Goal: Complete application form: Complete application form

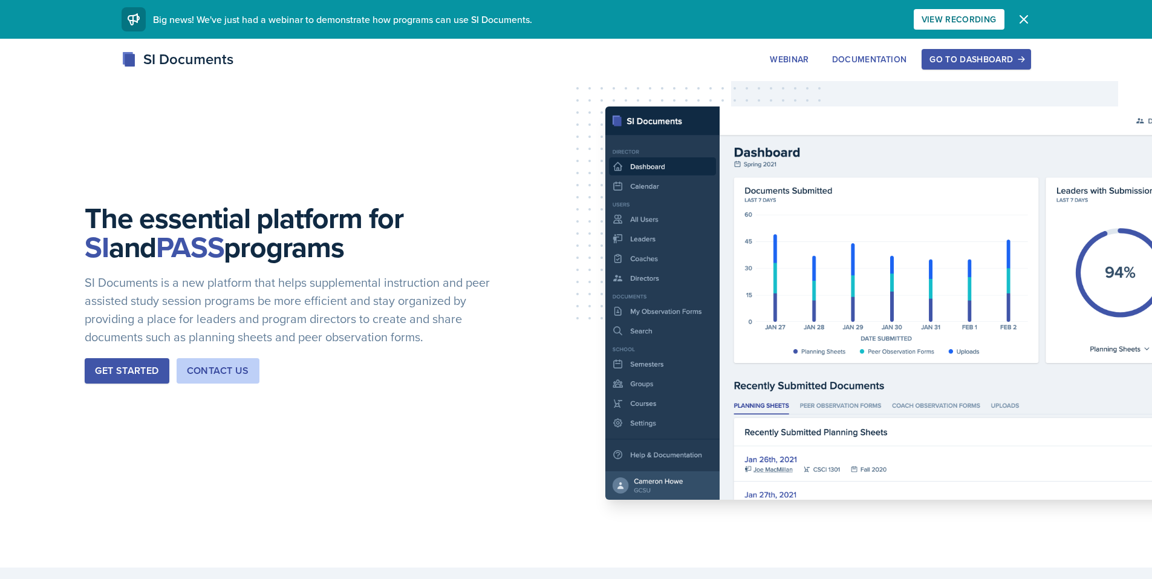
click at [950, 53] on button "Go to Dashboard" at bounding box center [976, 59] width 109 height 21
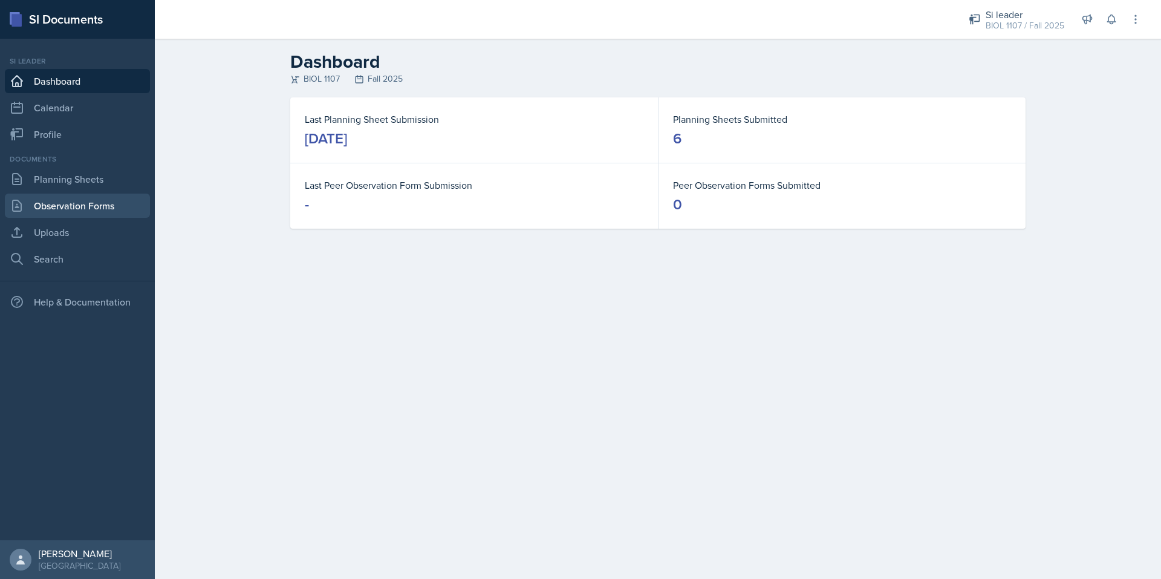
click at [124, 198] on link "Observation Forms" at bounding box center [77, 205] width 145 height 24
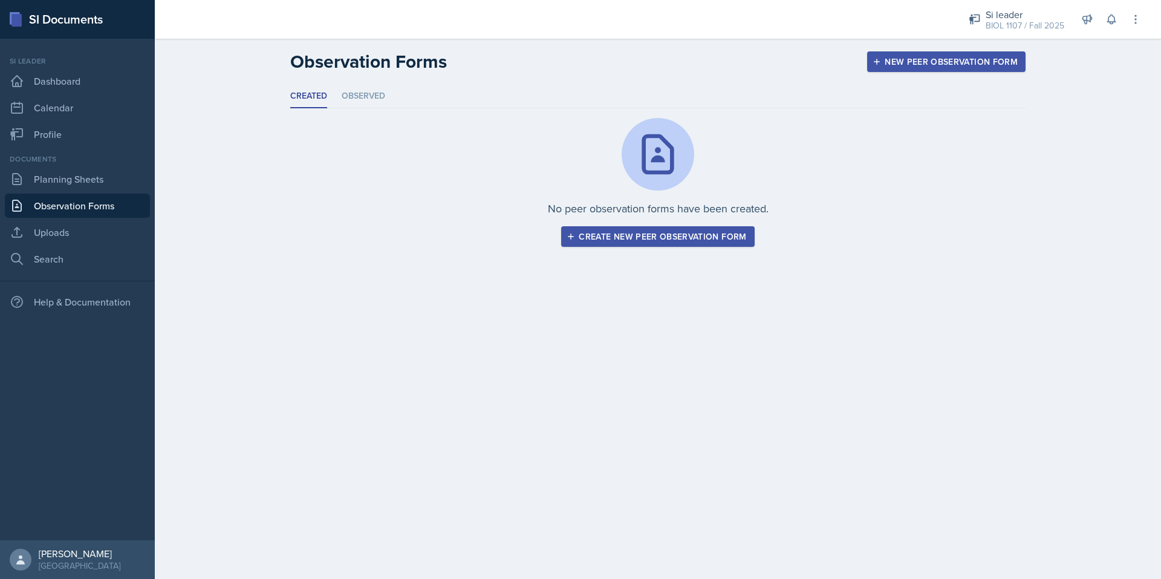
click at [618, 238] on div "Create new peer observation form" at bounding box center [657, 237] width 177 height 10
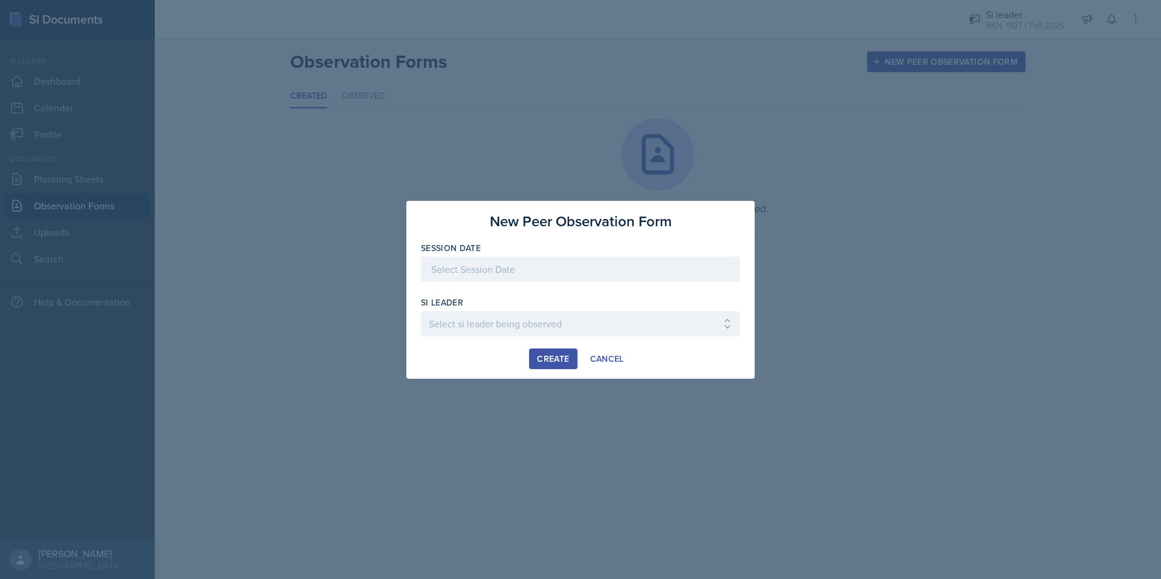
click at [525, 275] on div at bounding box center [580, 268] width 319 height 25
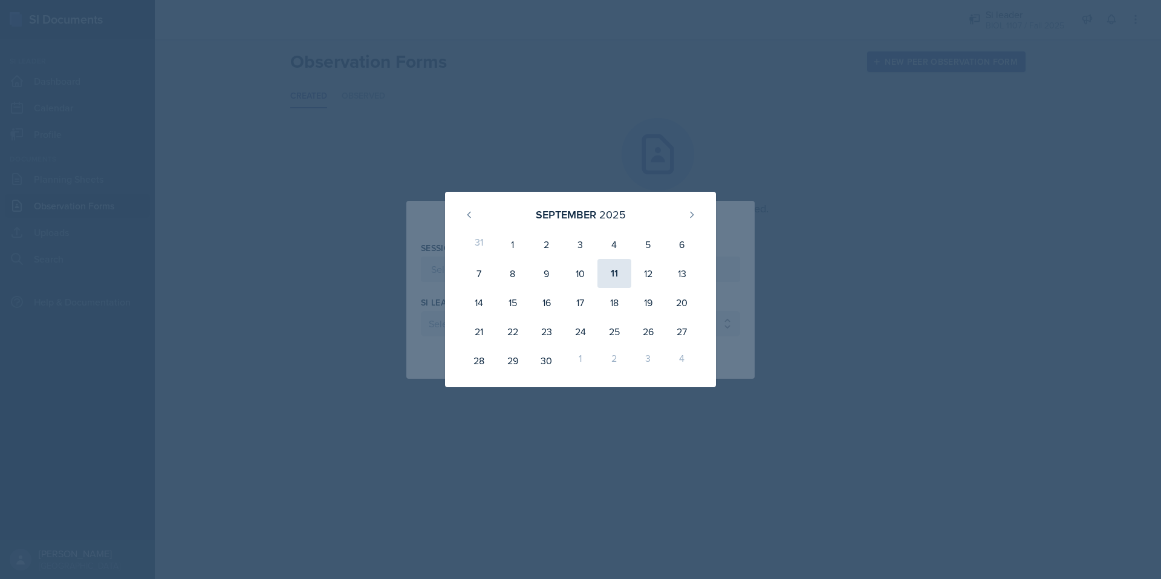
click at [615, 273] on div "11" at bounding box center [614, 273] width 34 height 29
type input "[DATE]"
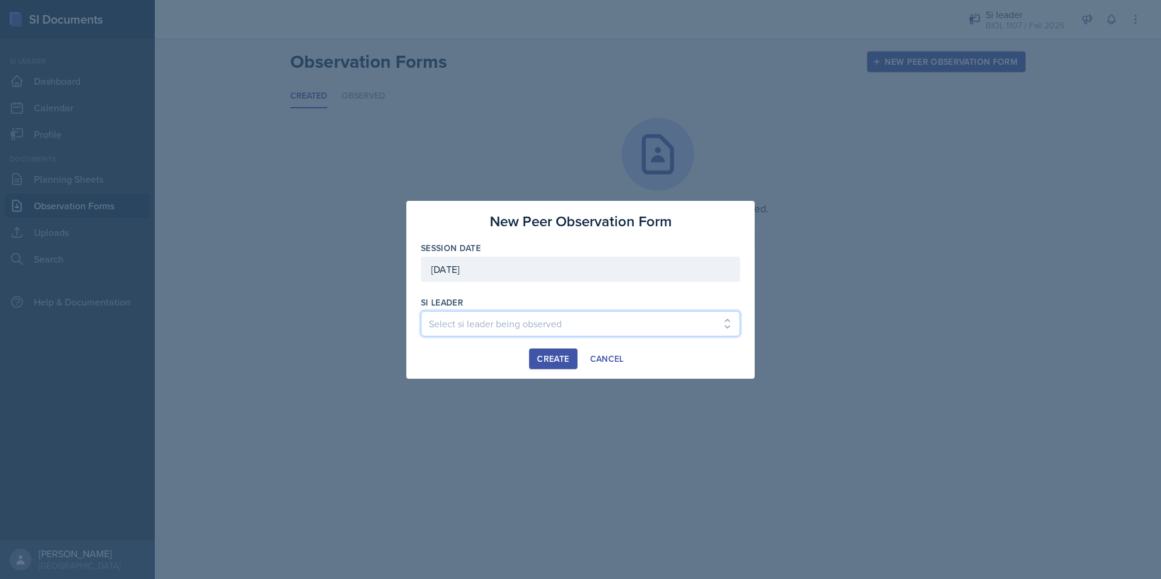
click at [507, 323] on select "Select si leader being observed [PERSON_NAME] / PSYC 2500 / The Phantoms of The…" at bounding box center [580, 323] width 319 height 25
select select "f15b6bf5-b0e4-4298-8b1a-f241d4f86ff0"
click at [421, 311] on select "Select si leader being observed [PERSON_NAME] / PSYC 2500 / The Phantoms of The…" at bounding box center [580, 323] width 319 height 25
click at [553, 358] on div "Create" at bounding box center [553, 359] width 32 height 10
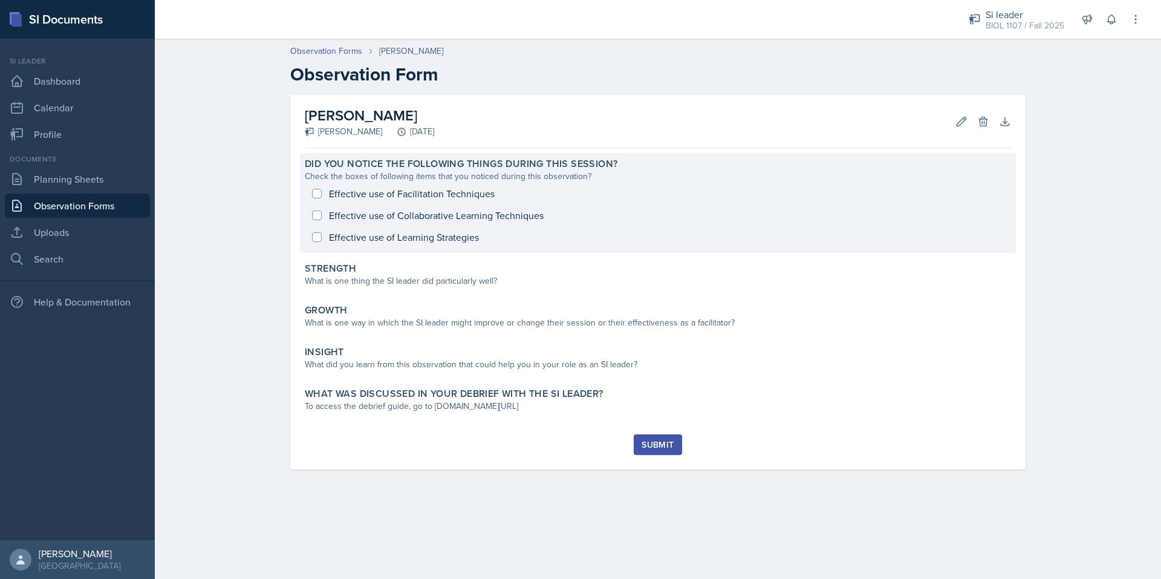
click at [314, 210] on div "Effective use of Facilitation Techniques Effective use of Collaborative Learnin…" at bounding box center [658, 215] width 706 height 65
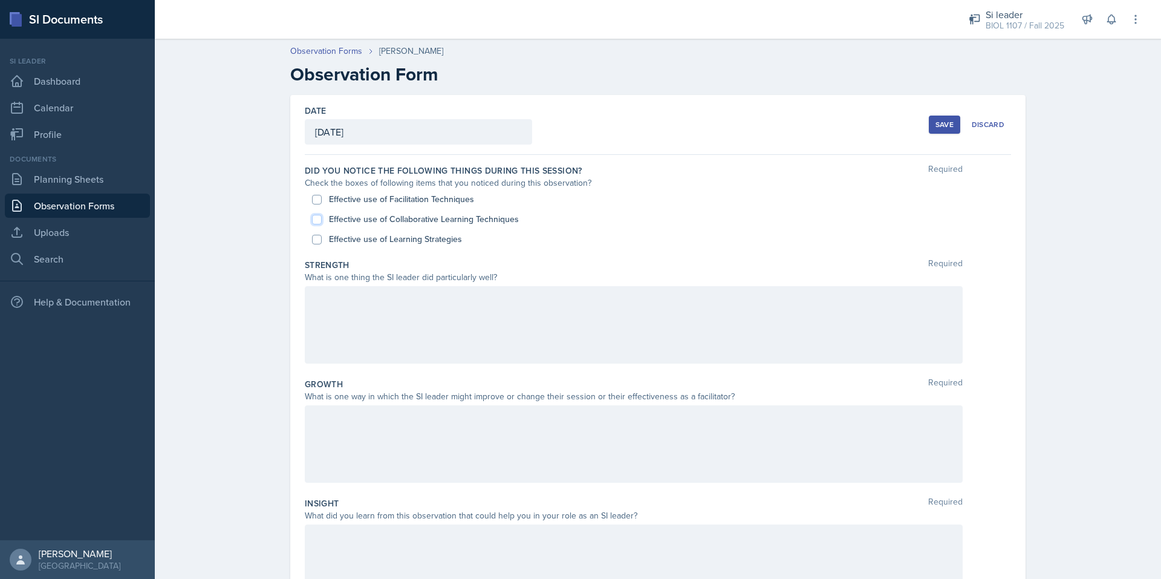
click at [314, 219] on input "Effective use of Collaborative Learning Techniques" at bounding box center [317, 220] width 10 height 10
checkbox input "true"
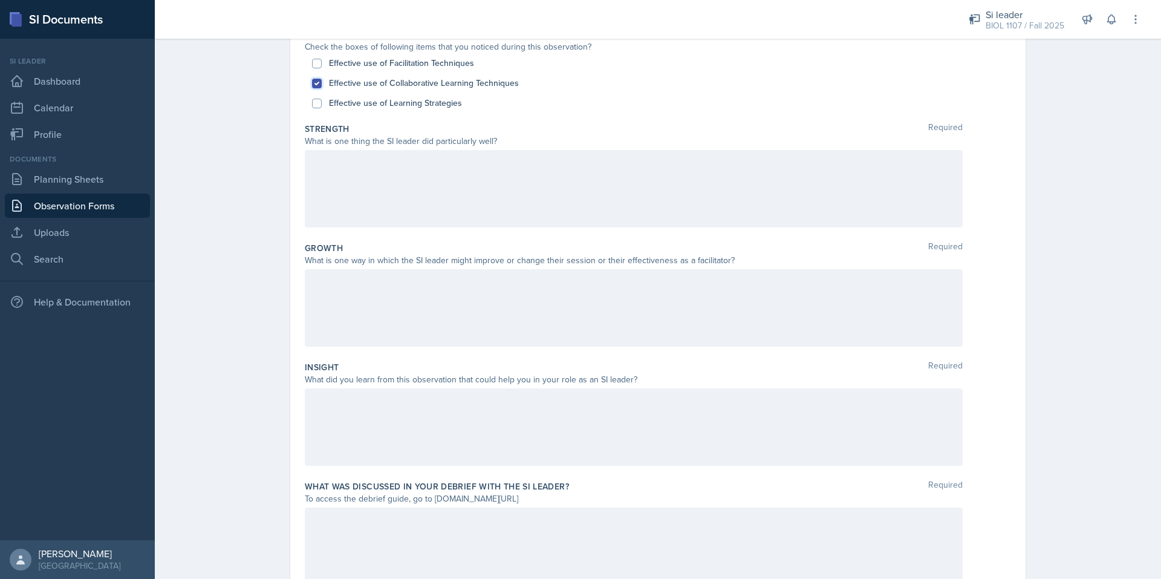
scroll to position [190, 0]
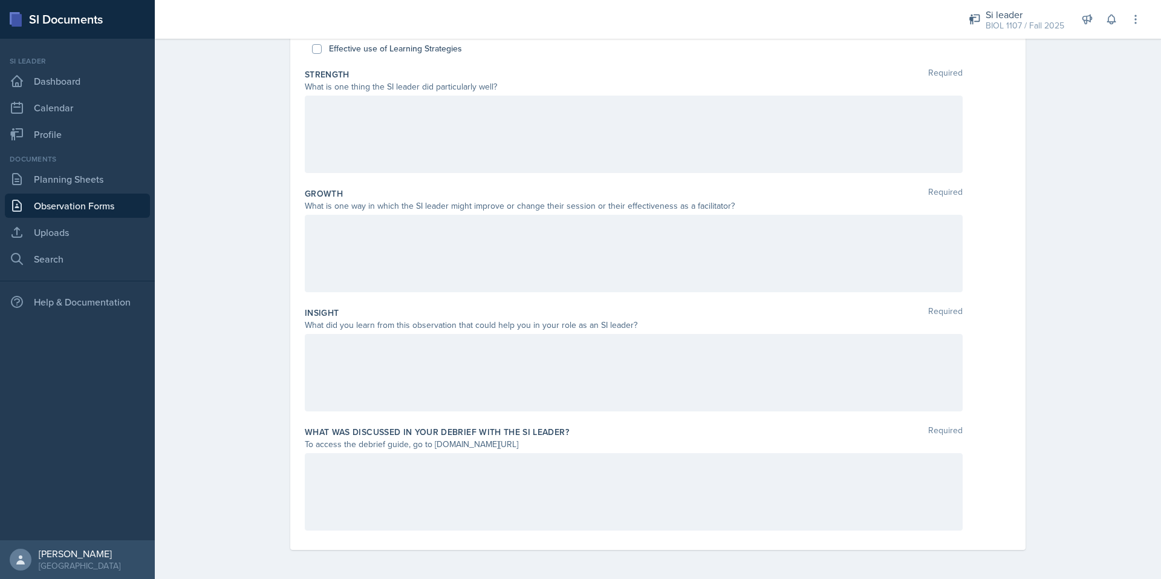
click at [388, 367] on div at bounding box center [634, 372] width 658 height 77
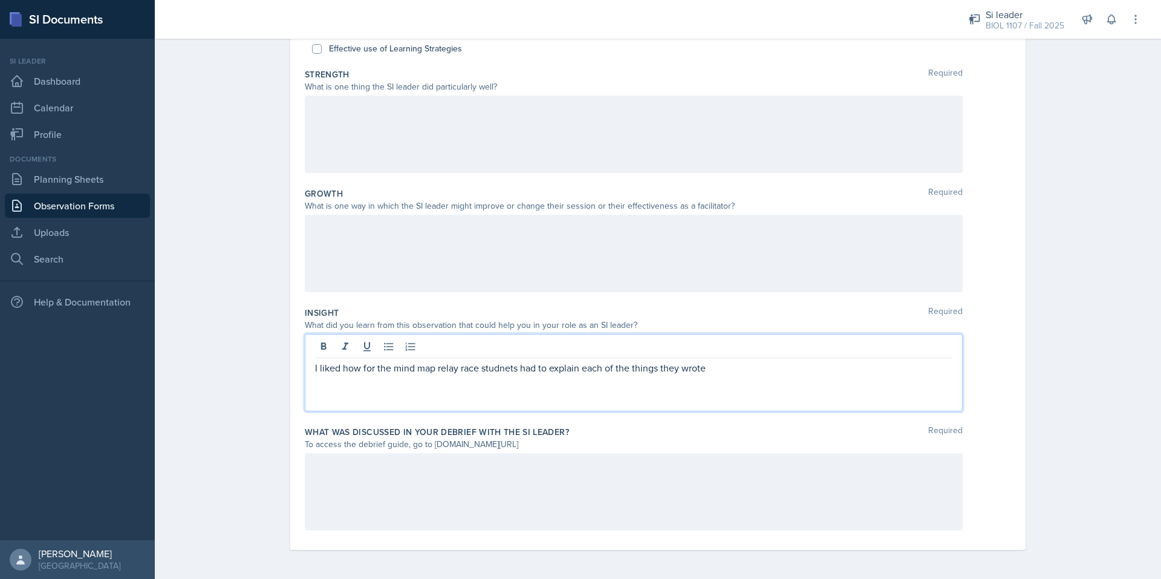
click at [499, 367] on p "I liked how for the mind map relay race studnets had to explain each of the thi…" at bounding box center [633, 367] width 637 height 15
click at [0, 0] on qb-div "Replace with , students" at bounding box center [0, 0] width 0 height 0
click at [727, 369] on p "I liked how for the mind map relay race, students had to explain each of the th…" at bounding box center [633, 367] width 637 height 15
click at [461, 369] on p "I liked how for the mind map relay race, students had to explain each of the th…" at bounding box center [633, 374] width 637 height 29
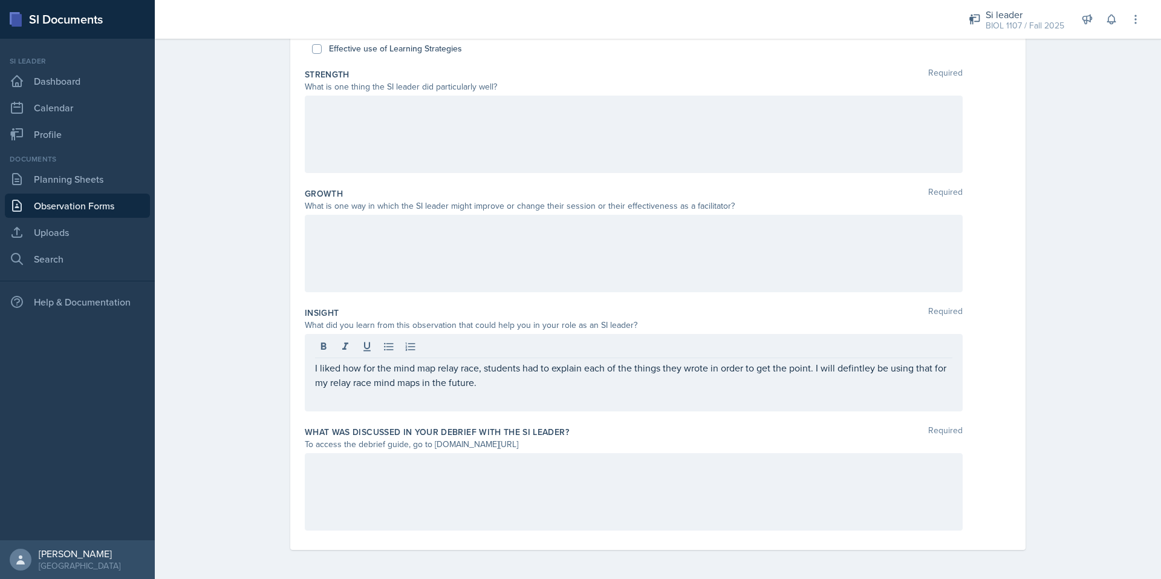
click at [0, 0] on div "Ignore Don't show again" at bounding box center [0, 0] width 0 height 0
click at [0, 0] on div "Ignore" at bounding box center [0, 0] width 0 height 0
click at [865, 368] on p "I liked how for the mind map relay race, students had to explain each of the th…" at bounding box center [633, 374] width 637 height 29
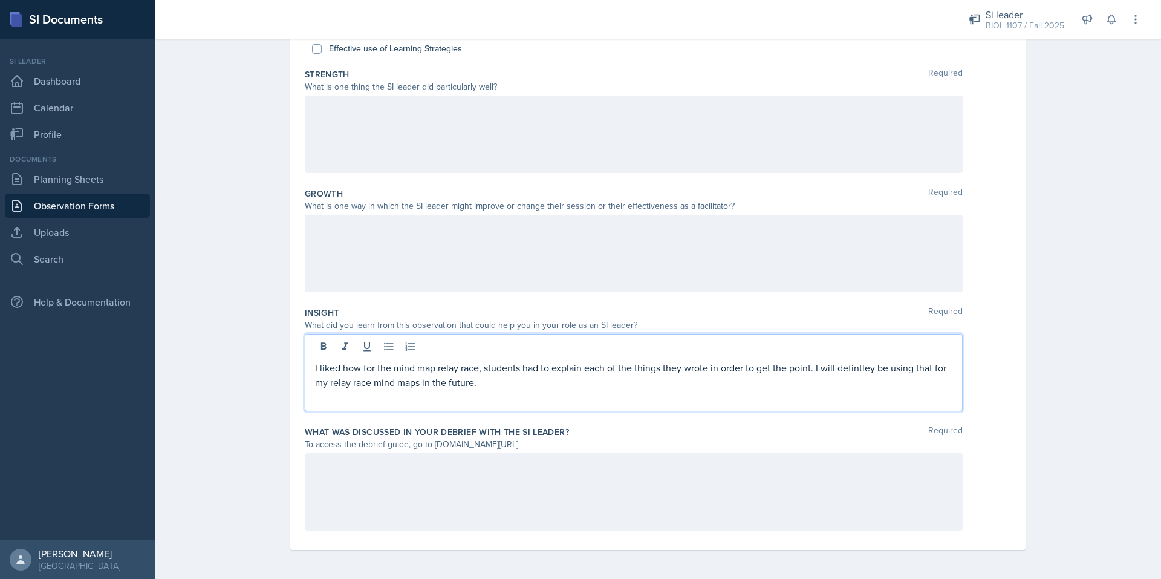
click at [0, 0] on span "Correct the spelling error" at bounding box center [0, 0] width 0 height 0
click at [362, 142] on div at bounding box center [634, 134] width 658 height 77
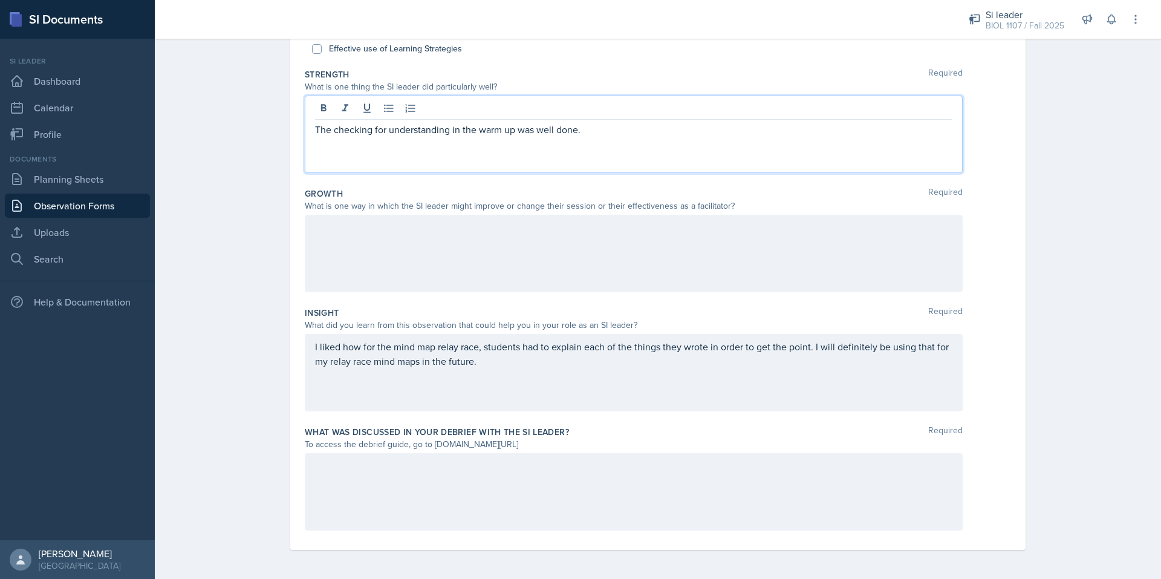
click at [388, 347] on div "I liked how for the mind map relay race, students had to explain each of the th…" at bounding box center [634, 372] width 658 height 77
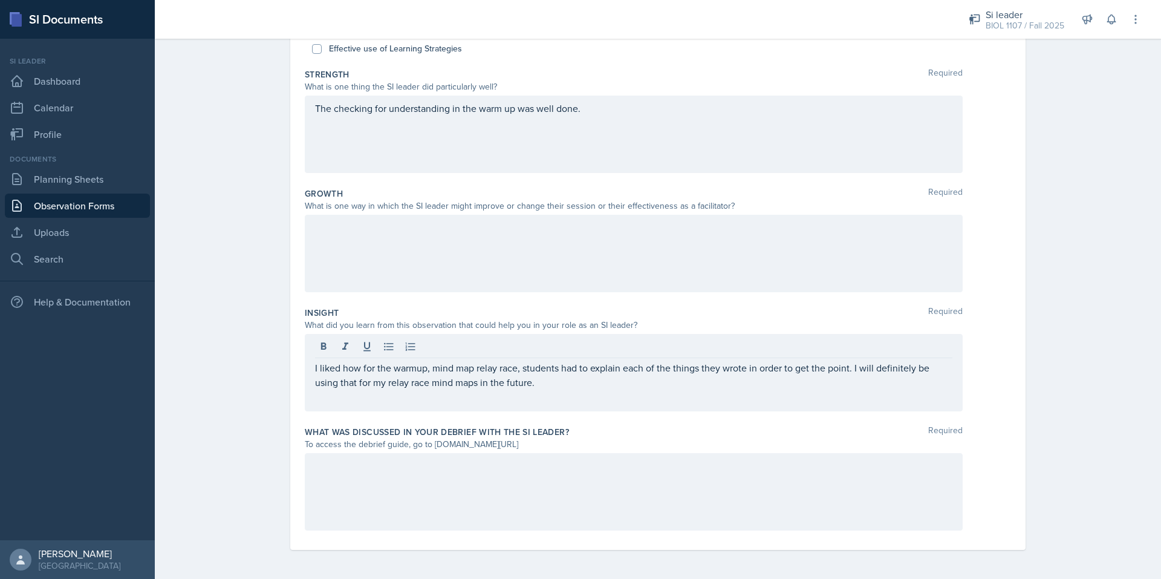
click at [386, 244] on div at bounding box center [634, 253] width 658 height 77
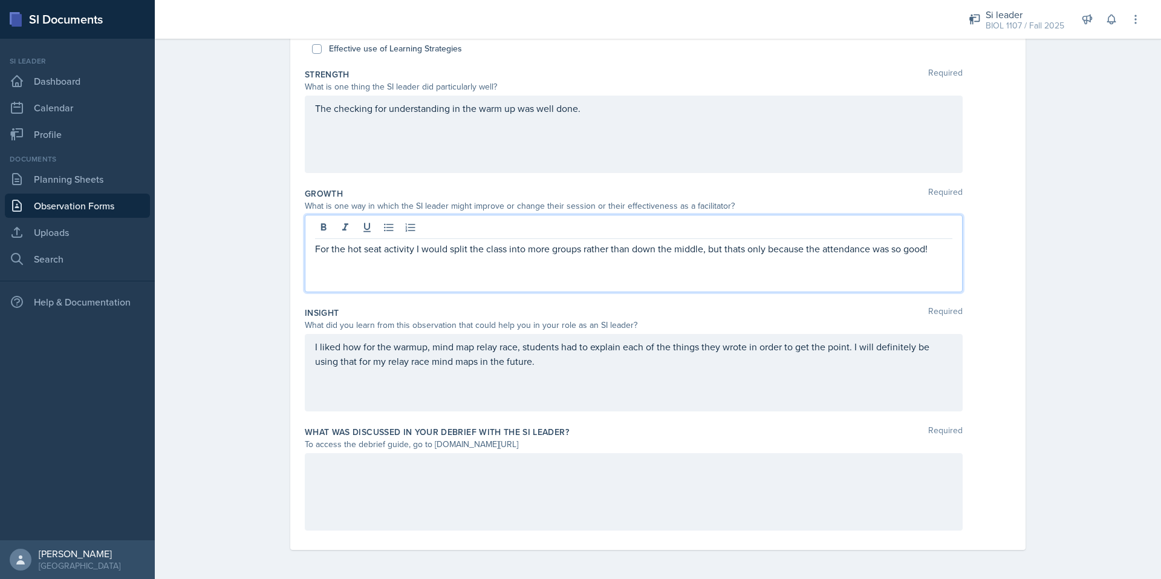
click at [611, 120] on div "The checking for understanding in the warm up was well done." at bounding box center [634, 134] width 658 height 77
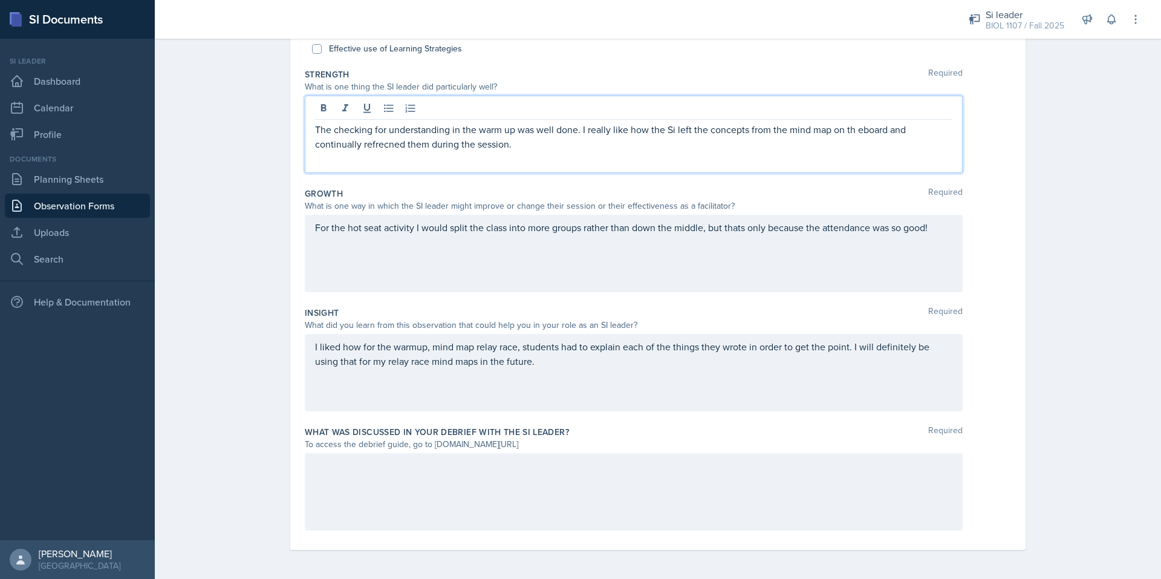
click at [0, 0] on span "Correct the spelling error" at bounding box center [0, 0] width 0 height 0
click at [573, 129] on p "The checking for understanding in the warm up was well done. I really like how …" at bounding box center [633, 136] width 637 height 29
click at [595, 131] on p "The checking for understanding in the warm up was well done, studnets just didn…" at bounding box center [633, 136] width 637 height 29
click at [0, 0] on span "students" at bounding box center [0, 0] width 0 height 0
click at [692, 127] on p "The checking for understanding in the warm up was well done, students just didn…" at bounding box center [633, 136] width 637 height 29
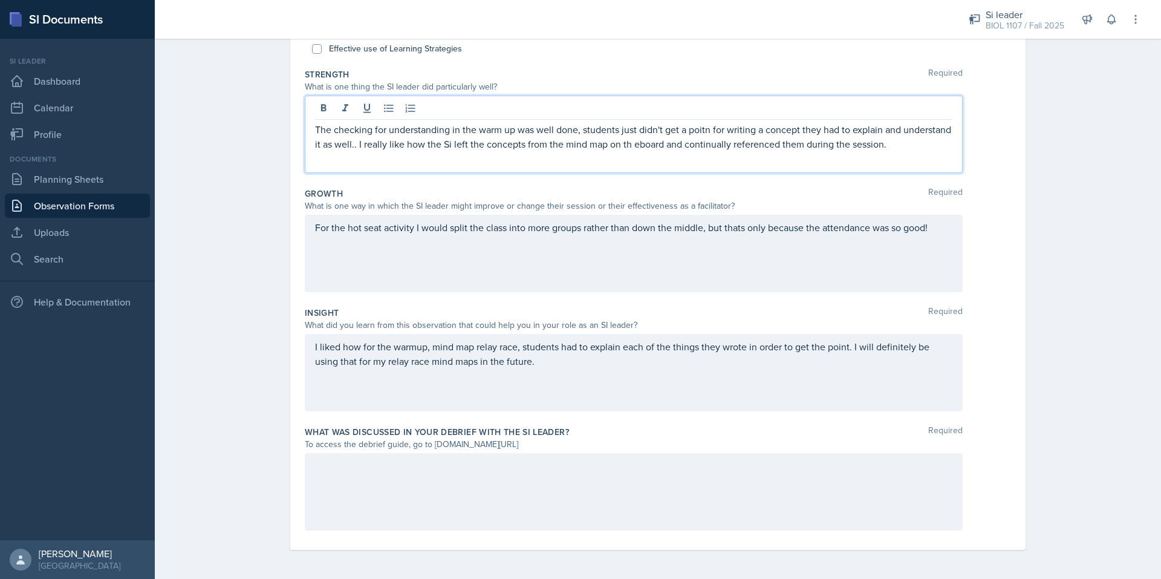
click at [0, 0] on span "point" at bounding box center [0, 0] width 0 height 0
click at [510, 131] on p "The checking for understanding in the warm up was well done, students just didn…" at bounding box center [633, 136] width 637 height 29
click at [0, 0] on qb-div "Replace with -up" at bounding box center [0, 0] width 0 height 0
click at [559, 129] on p "The checking for understanding in the warm-up was well done, students just didn…" at bounding box center [633, 136] width 637 height 29
click at [0, 0] on span "done;" at bounding box center [0, 0] width 0 height 0
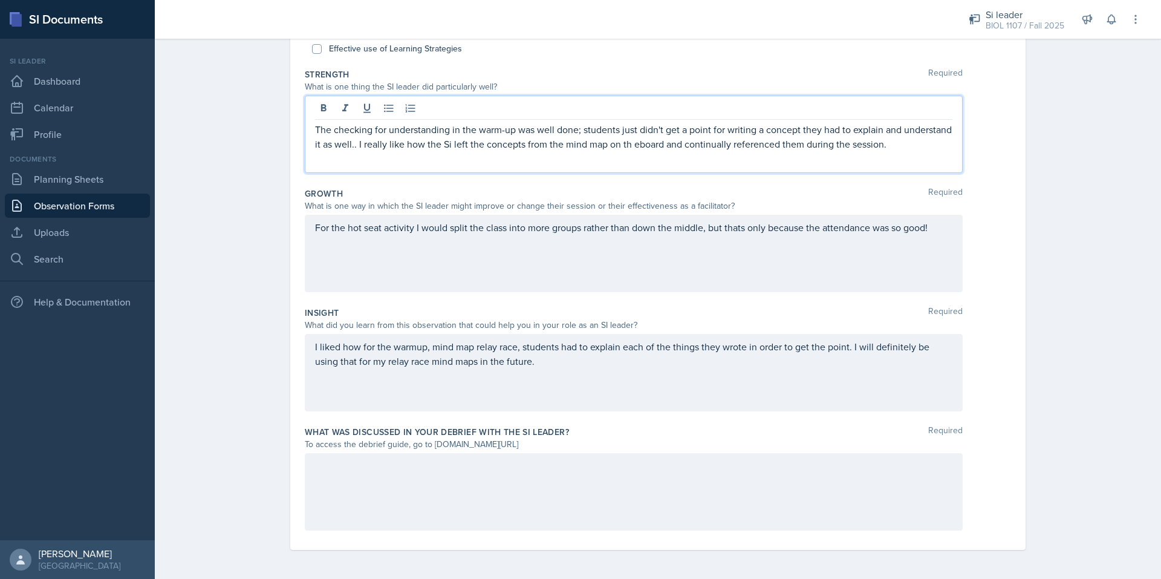
click at [330, 145] on p "The checking for understanding in the warm-up was well done; students just didn…" at bounding box center [633, 136] width 637 height 29
click at [0, 0] on div "well." at bounding box center [0, 0] width 0 height 0
click at [315, 141] on p "The checking for understanding in the warm-up was well done; students just didn…" at bounding box center [633, 136] width 637 height 29
click at [0, 0] on span "Remove" at bounding box center [0, 0] width 0 height 0
click at [626, 146] on p "The checking for understanding in the warm-up was well done; students just didn…" at bounding box center [633, 136] width 637 height 29
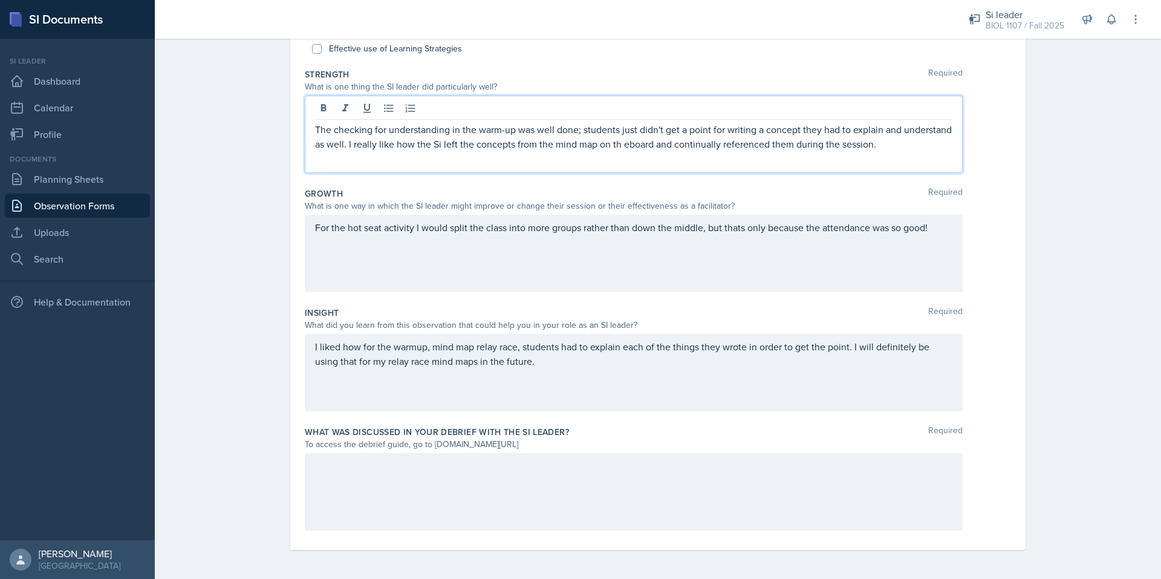
click at [0, 0] on qb-div "Replace with the board" at bounding box center [0, 0] width 0 height 0
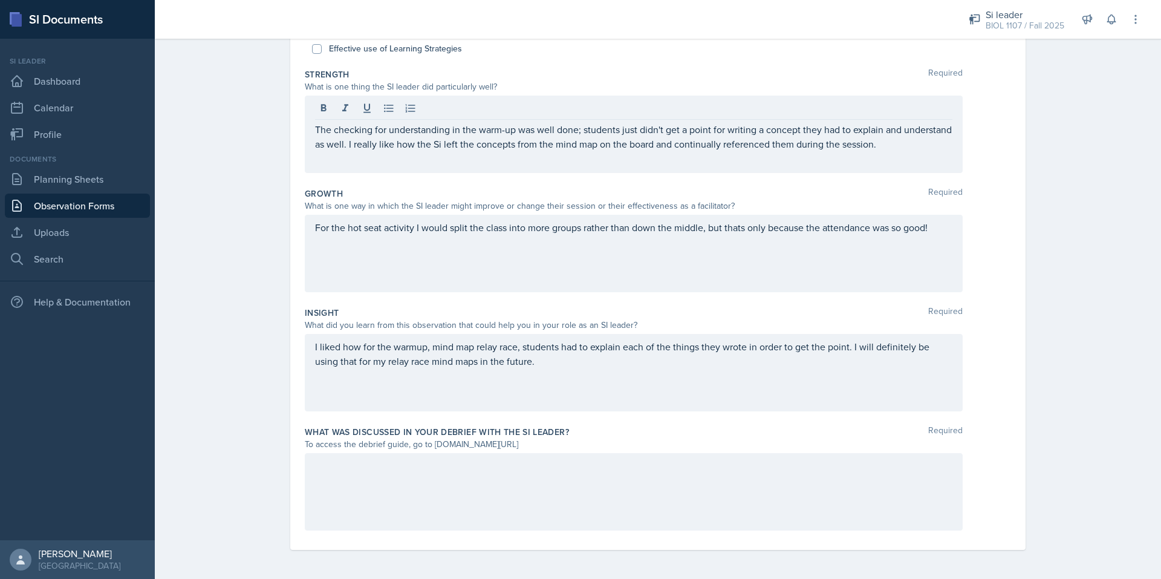
click at [870, 151] on div "The checking for understanding in the warm-up was well done; students just didn…" at bounding box center [634, 134] width 658 height 77
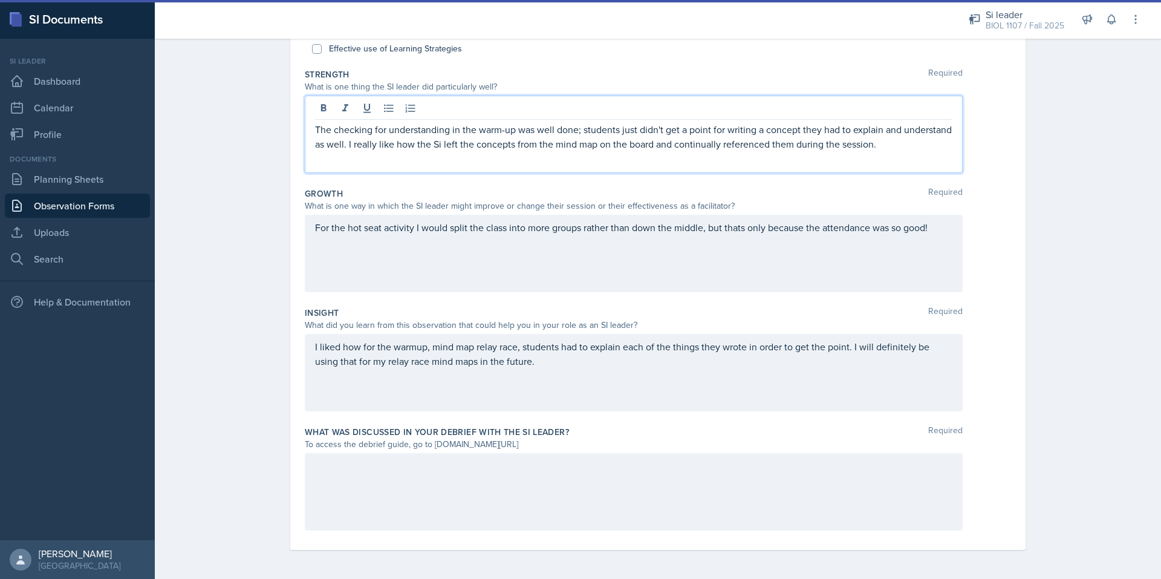
click at [865, 145] on p "The checking for understanding in the warm-up was well done; students just didn…" at bounding box center [633, 136] width 637 height 29
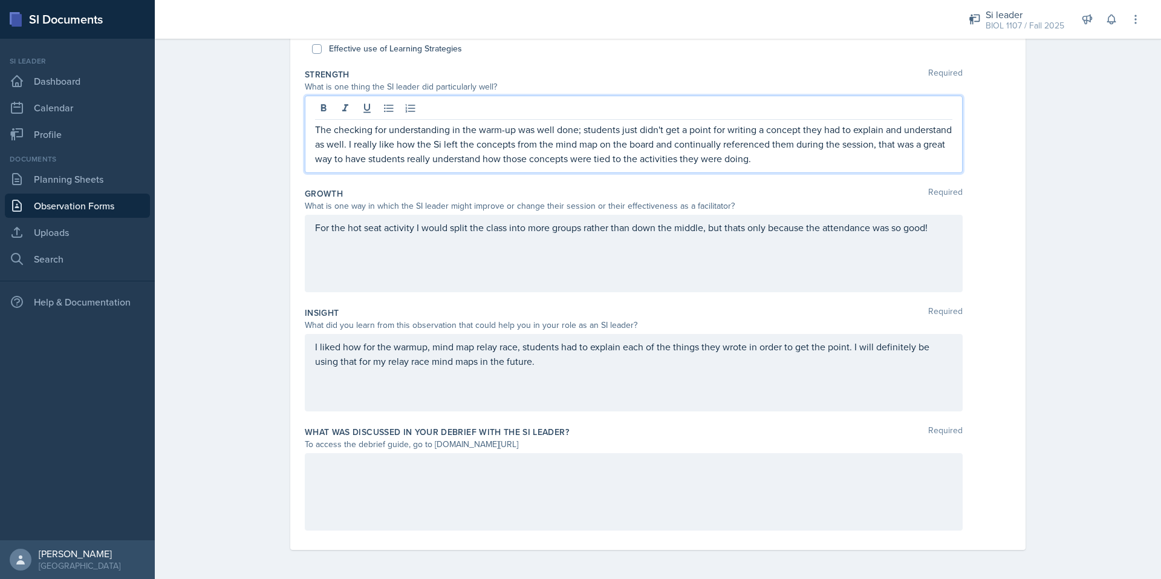
click at [0, 0] on span "Change the verb tense" at bounding box center [0, 0] width 0 height 0
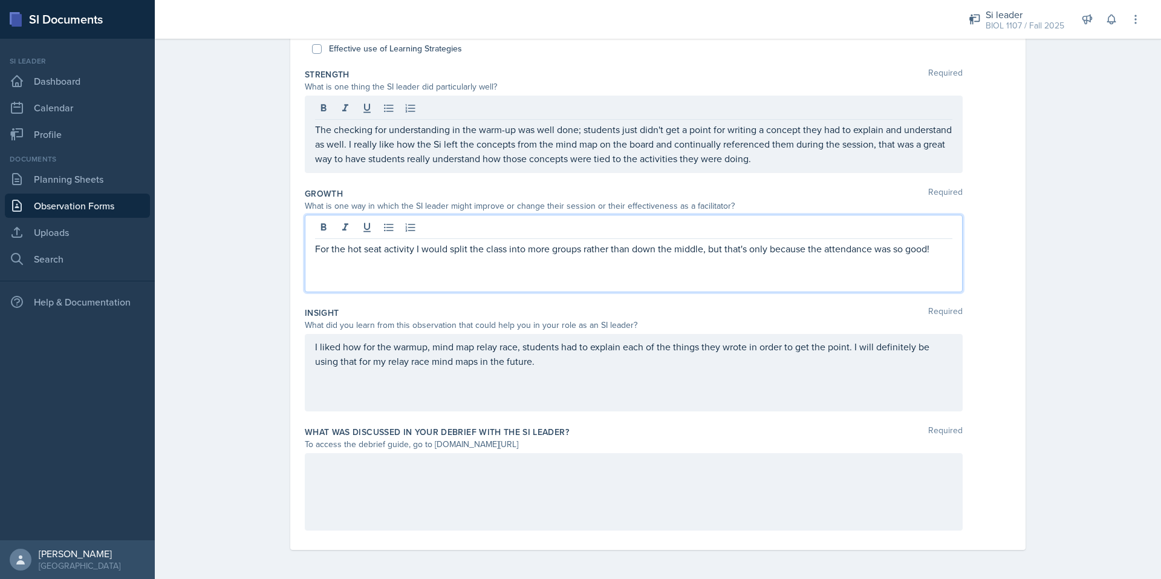
click at [698, 252] on p "For the hot seat activity I would split the class into more groups rather than …" at bounding box center [633, 248] width 637 height 15
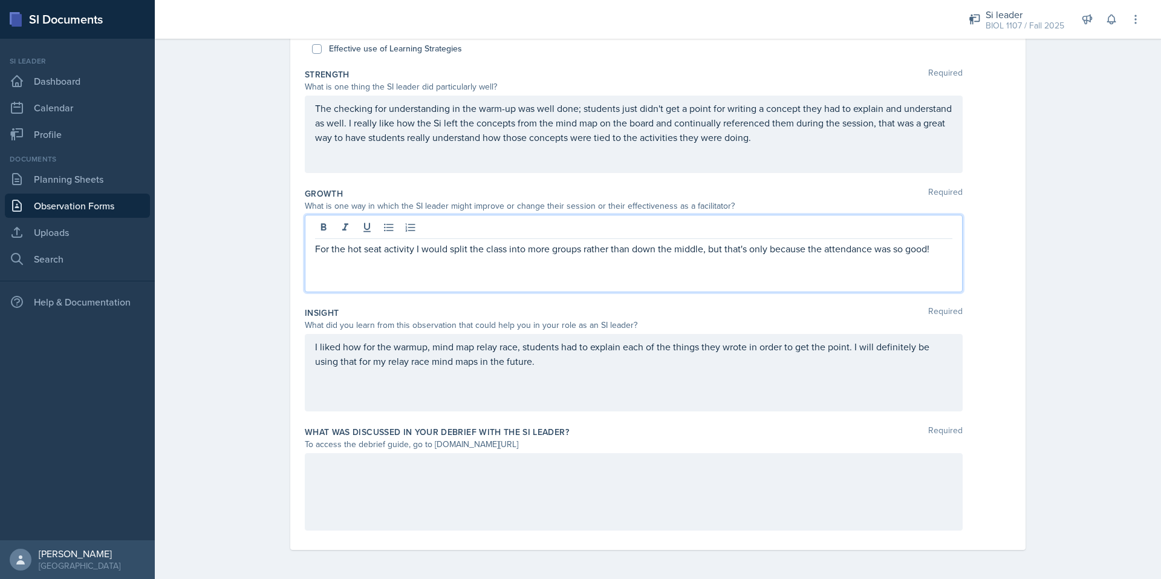
click at [935, 247] on p "For the hot seat activity I would split the class into more groups rather than …" at bounding box center [633, 248] width 637 height 15
click at [461, 268] on p "For the hot seat activity I would split the class into more groups rather than …" at bounding box center [633, 255] width 637 height 29
click at [0, 0] on div "individuals" at bounding box center [0, 0] width 0 height 0
click at [675, 264] on p "For the hot seat activity I would split the class into more groups rather than …" at bounding box center [633, 255] width 637 height 29
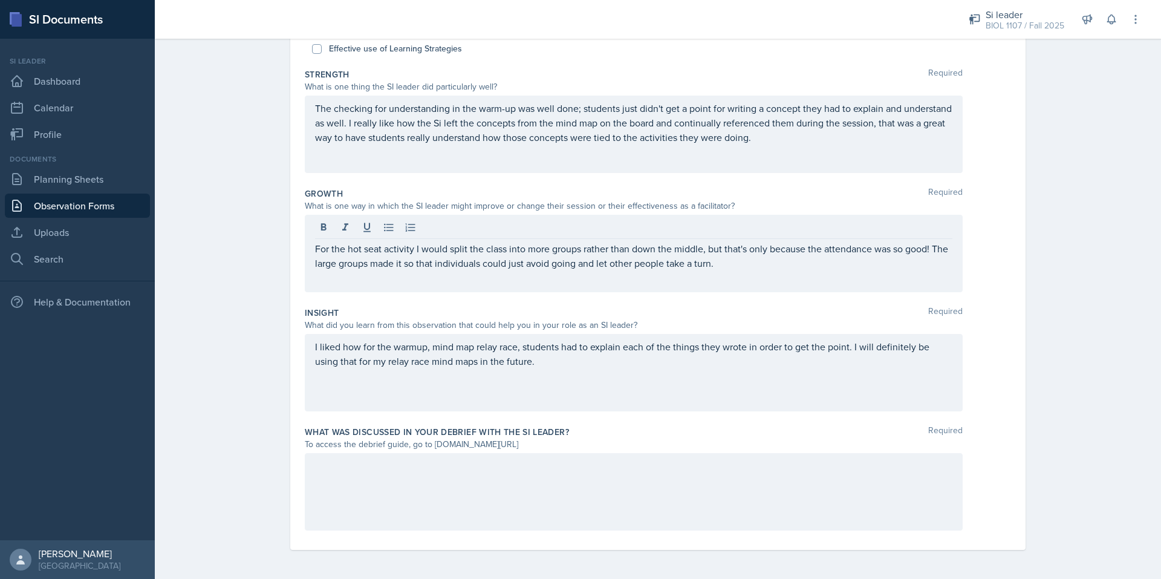
click at [786, 150] on div "The checking for understanding in the warm-up was well done; students just didn…" at bounding box center [634, 134] width 658 height 77
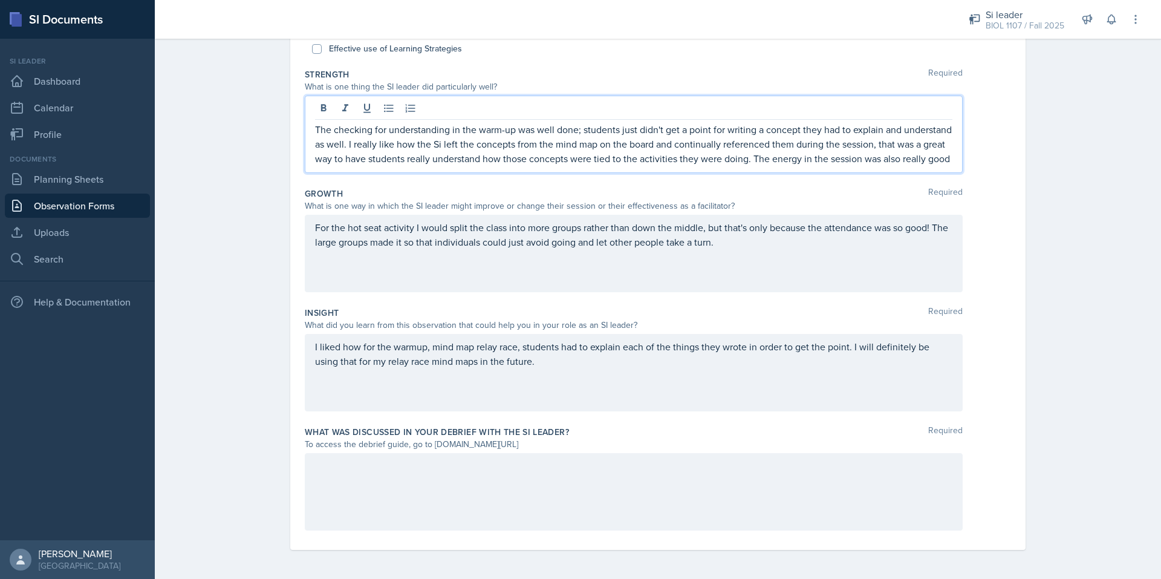
scroll to position [203, 0]
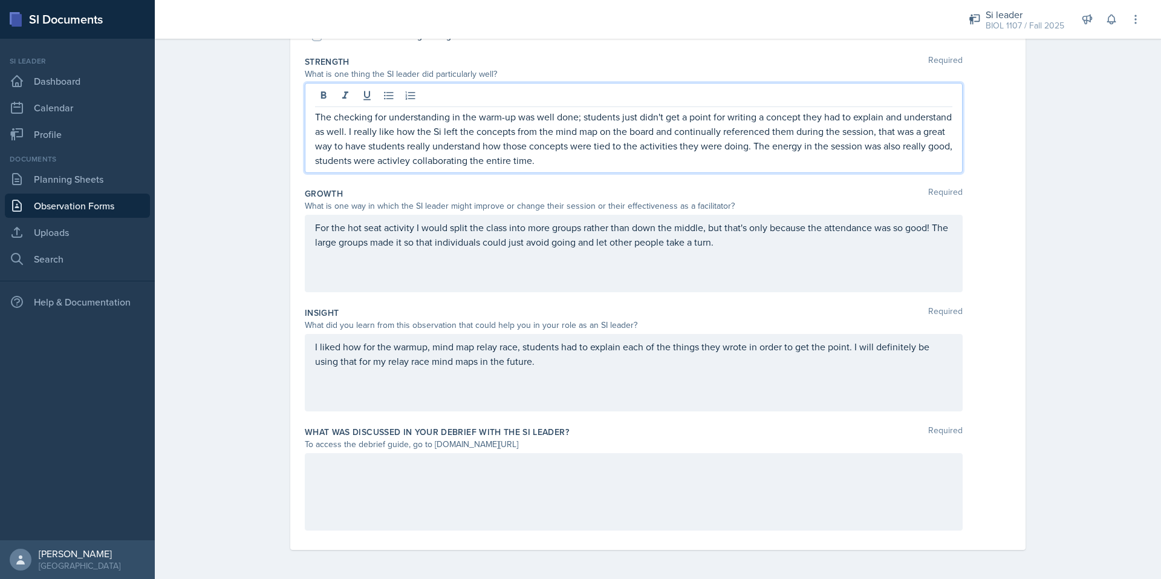
click at [309, 116] on div "The checking for understanding in the warm-up was well done; students just didn…" at bounding box center [634, 128] width 658 height 90
click at [384, 96] on icon at bounding box center [388, 96] width 9 height 8
click at [407, 131] on p "The checking for understanding in the warm-up was well done; students just didn…" at bounding box center [639, 138] width 628 height 58
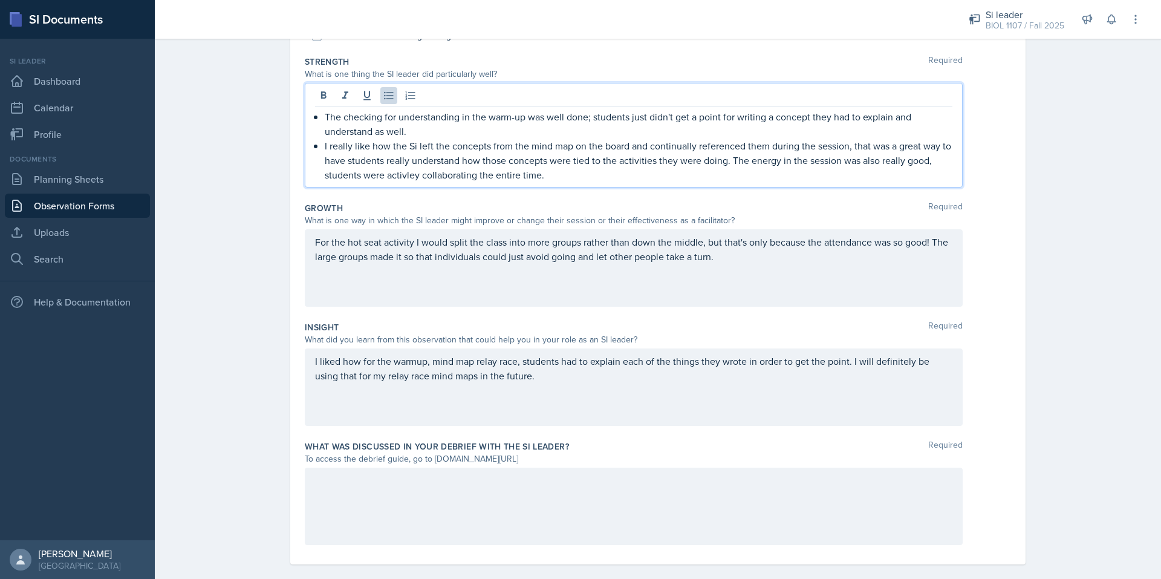
click at [729, 159] on p "I really like how the Si left the concepts from the mind map on the board and c…" at bounding box center [639, 160] width 628 height 44
click at [0, 0] on div "good;" at bounding box center [0, 0] width 0 height 0
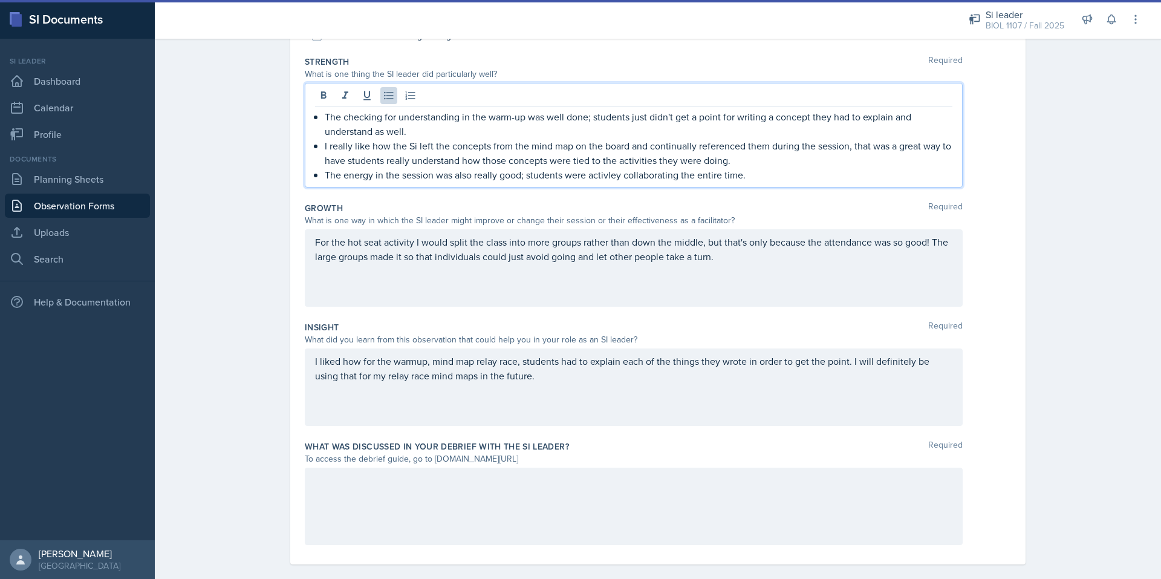
click at [597, 177] on p "The energy in the session was also really good; students were activley collabor…" at bounding box center [639, 174] width 628 height 15
click at [0, 0] on span "Correct the spelling error" at bounding box center [0, 0] width 0 height 0
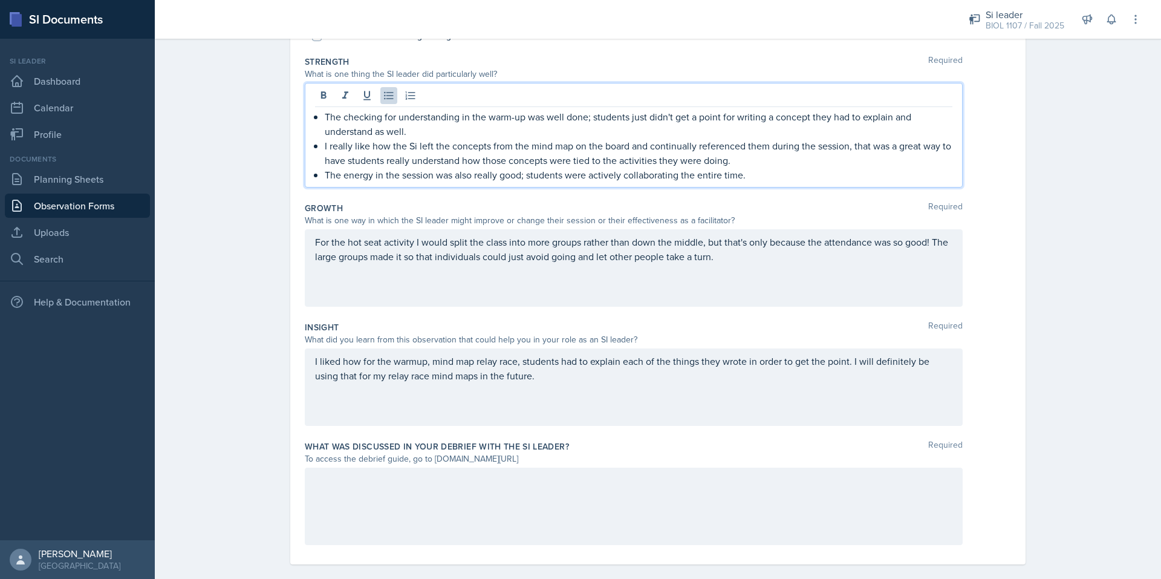
click at [821, 148] on p "I really like how the Si left the concepts from the mind map on the board and c…" at bounding box center [639, 152] width 628 height 29
click at [0, 0] on span "session;" at bounding box center [0, 0] width 0 height 0
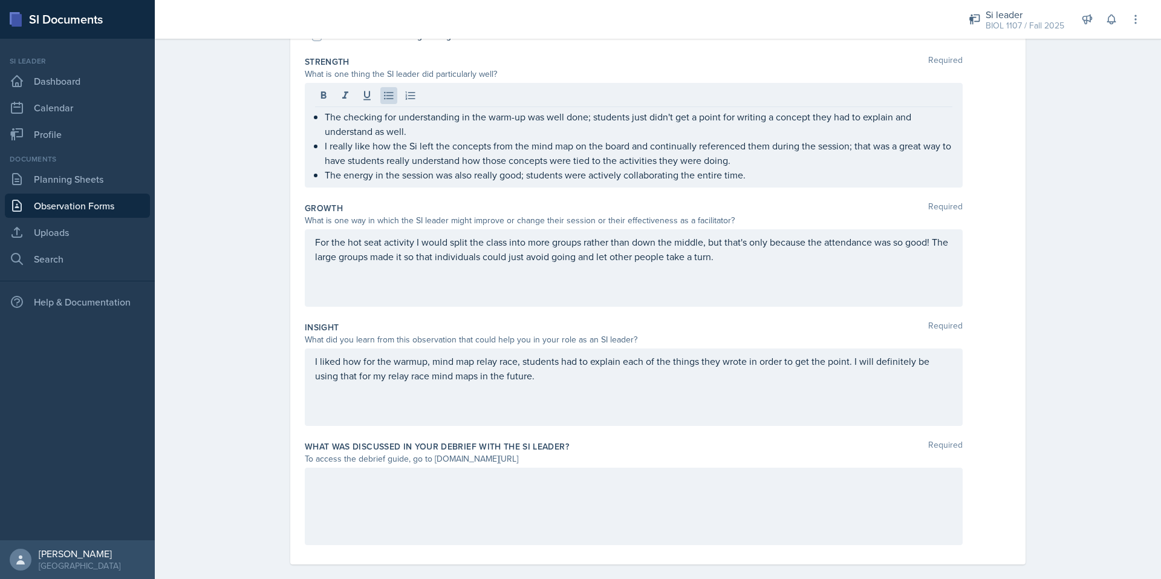
click at [715, 429] on div "Insight Required What did you learn from this observation that could help you i…" at bounding box center [658, 375] width 706 height 119
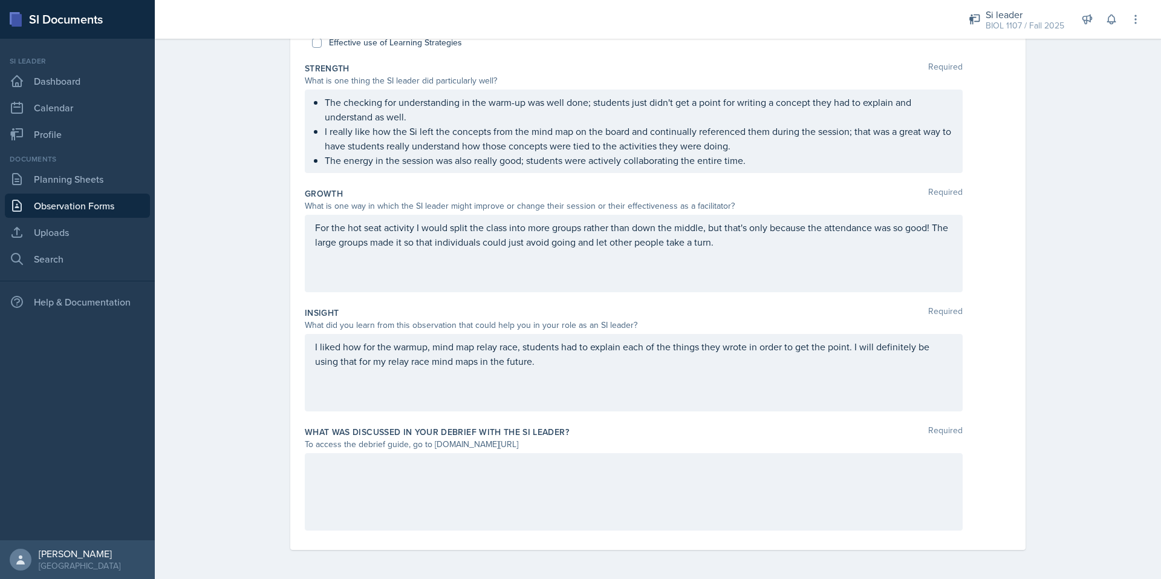
click at [624, 489] on div at bounding box center [634, 491] width 658 height 77
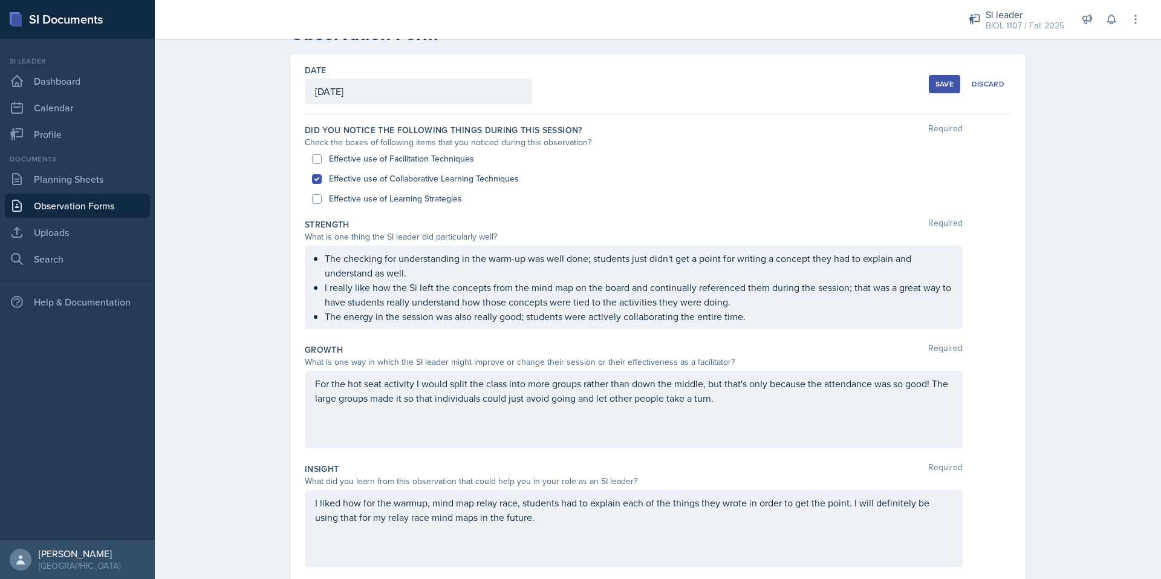
scroll to position [27, 0]
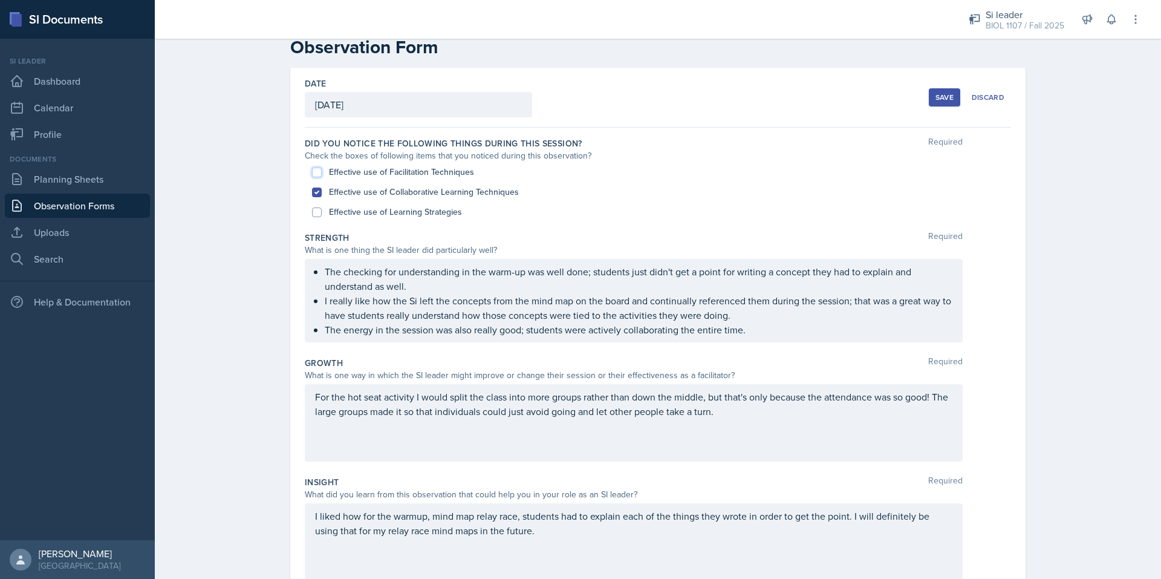
click at [313, 173] on input "Effective use of Facilitation Techniques" at bounding box center [317, 172] width 10 height 10
checkbox input "true"
click at [314, 216] on input "Effective use of Learning Strategies" at bounding box center [317, 212] width 10 height 10
checkbox input "true"
click at [781, 421] on div "For the hot seat activity I would split the class into more groups rather than …" at bounding box center [634, 422] width 658 height 77
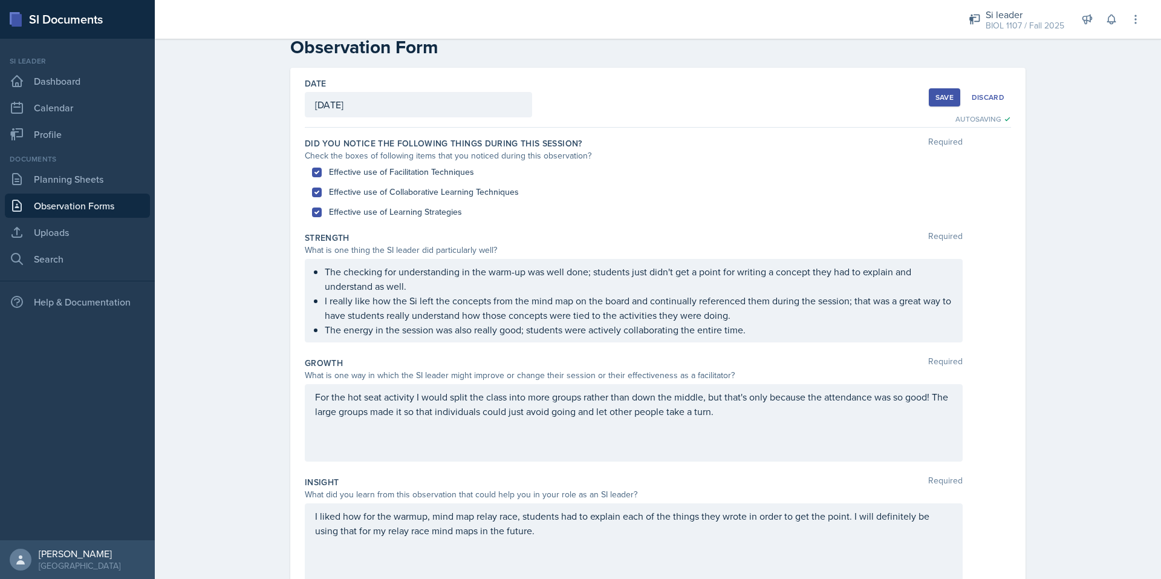
scroll to position [48, 0]
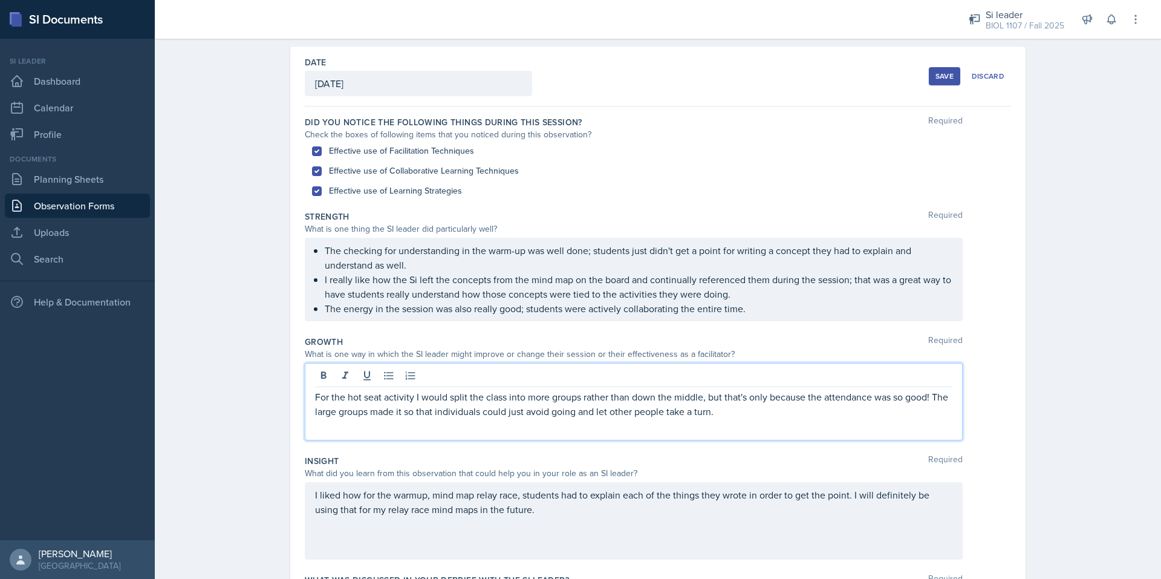
click at [308, 391] on div "For the hot seat activity I would split the class into more groups rather than …" at bounding box center [634, 401] width 658 height 77
click at [315, 395] on p "For the hot seat activity I would split the class into more groups rather than …" at bounding box center [633, 403] width 637 height 29
click at [383, 380] on icon at bounding box center [389, 375] width 12 height 12
click at [768, 413] on p "For the hot seat activity I would split the class into more groups rather than …" at bounding box center [639, 403] width 628 height 29
click at [0, 0] on span "Correct the spelling error" at bounding box center [0, 0] width 0 height 0
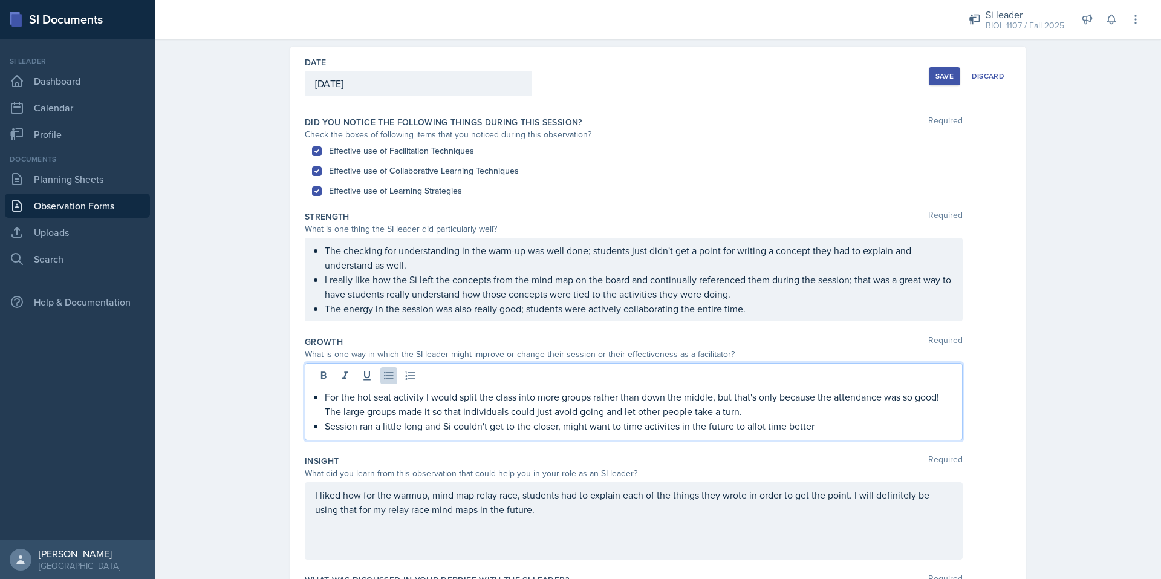
click at [665, 429] on p "Session ran a little long and Si couldn't get to the closer, might want to time…" at bounding box center [639, 425] width 628 height 15
click at [0, 0] on span "activities" at bounding box center [0, 0] width 0 height 0
click at [540, 426] on p "Session ran a little long and [PERSON_NAME] couldn't get to the closer, might w…" at bounding box center [639, 425] width 628 height 15
click at [0, 0] on span "closer; you" at bounding box center [0, 0] width 0 height 0
click at [339, 428] on p "Session ran a little long and Si couldn't get to the closer; you might want to …" at bounding box center [639, 425] width 628 height 15
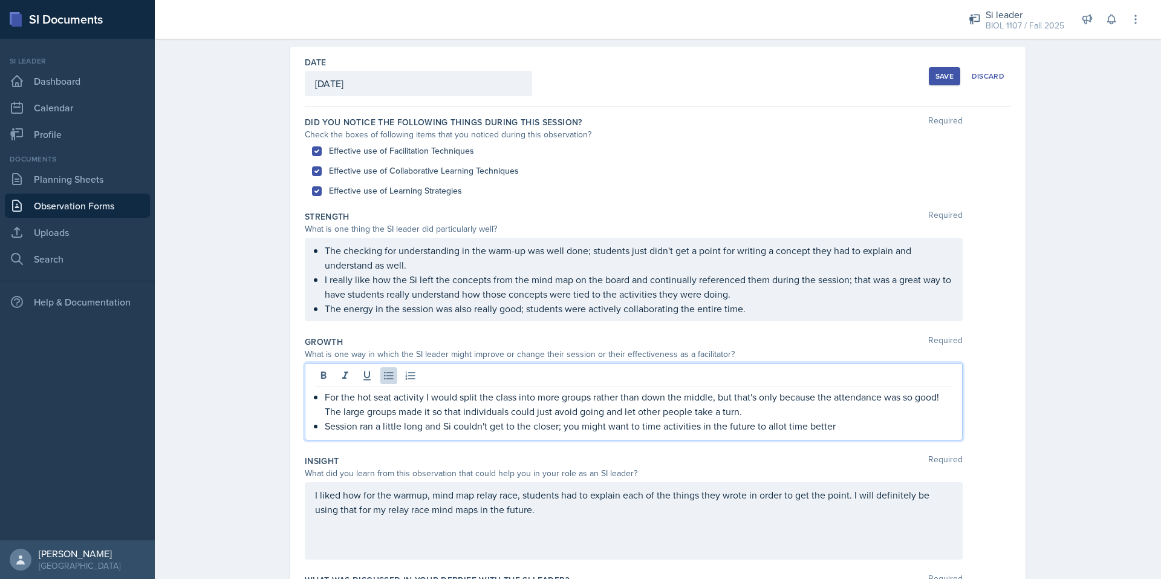
click at [0, 0] on qb-div "Replace with The session" at bounding box center [0, 0] width 0 height 0
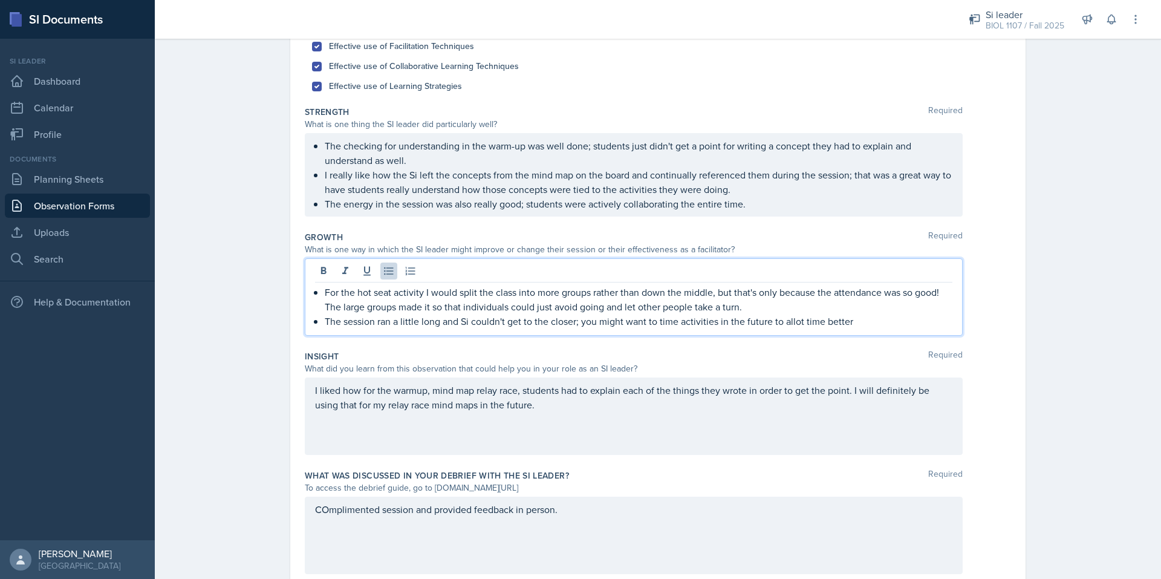
scroll to position [197, 0]
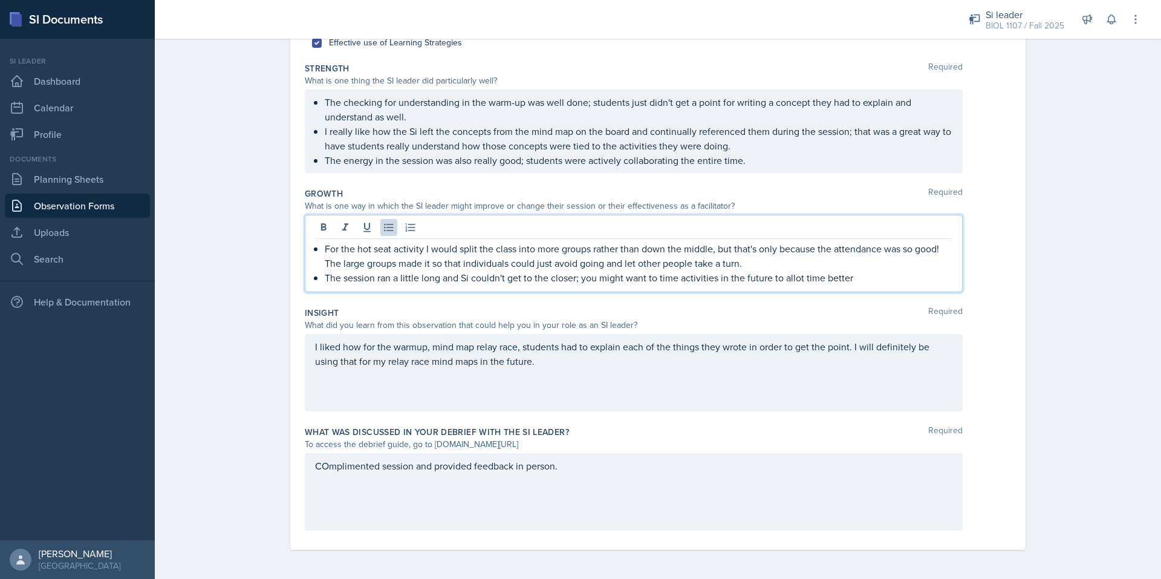
click at [0, 0] on span "Use a different part of speech" at bounding box center [0, 0] width 0 height 0
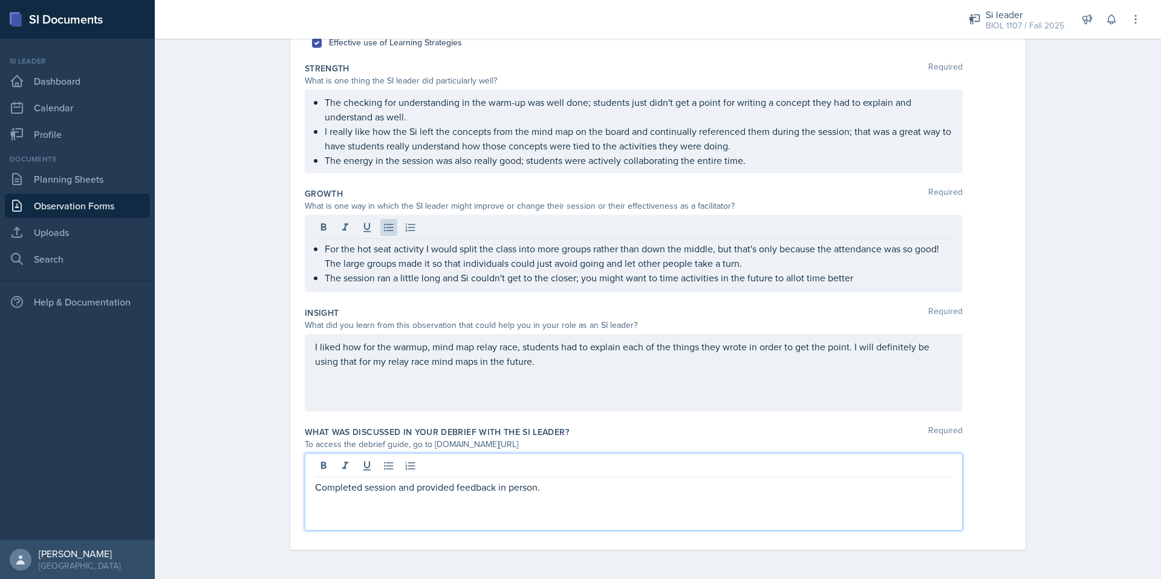
click at [0, 0] on span "session" at bounding box center [0, 0] width 0 height 0
drag, startPoint x: 429, startPoint y: 487, endPoint x: 276, endPoint y: 493, distance: 153.1
click at [276, 493] on div "Date [DATE] [DATE] 31 1 2 3 4 5 6 7 8 9 10 11 12 13 14 15 16 17 18 19 20 21 22 …" at bounding box center [658, 238] width 774 height 680
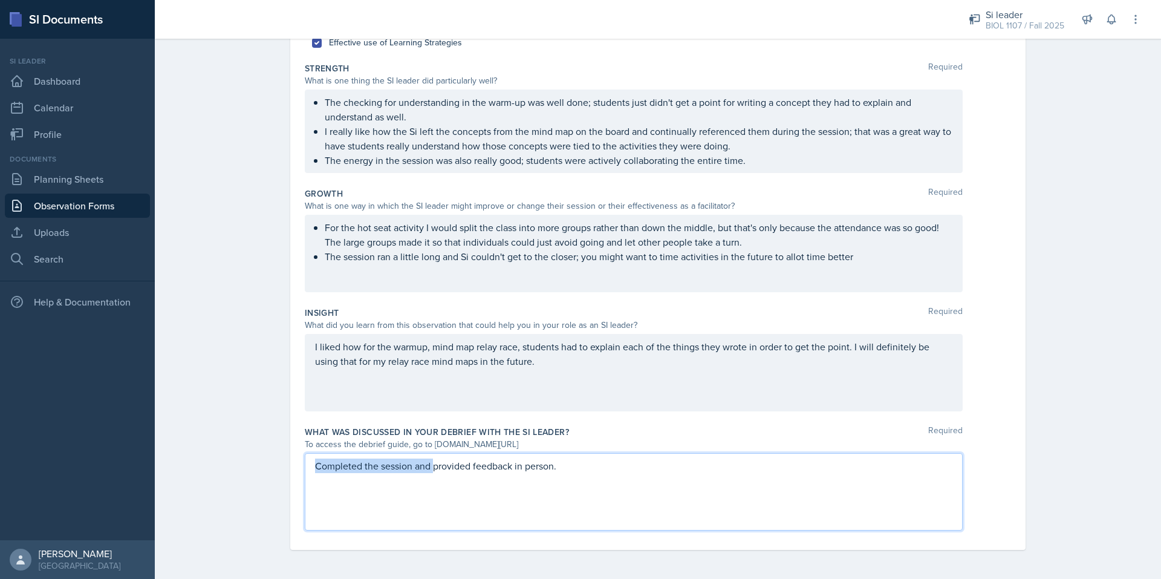
scroll to position [175, 0]
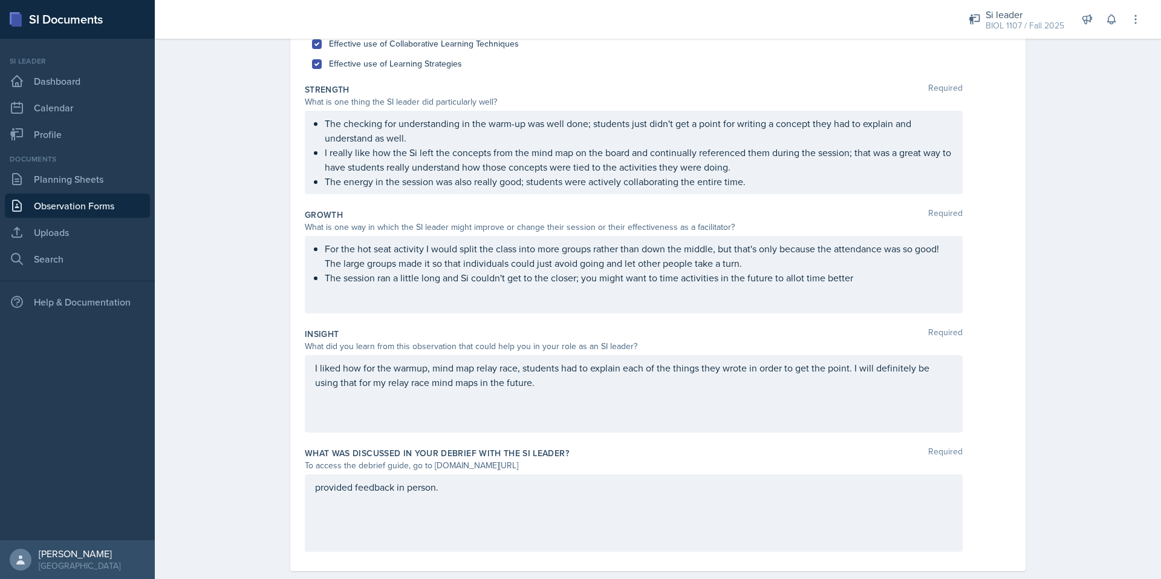
click at [272, 436] on div "Date [DATE] [DATE] 31 1 2 3 4 5 6 7 8 9 10 11 12 13 14 15 16 17 18 19 20 21 22 …" at bounding box center [658, 260] width 774 height 680
click at [308, 366] on div "I liked how for the warmup, mind map relay race, students had to explain each o…" at bounding box center [634, 393] width 658 height 77
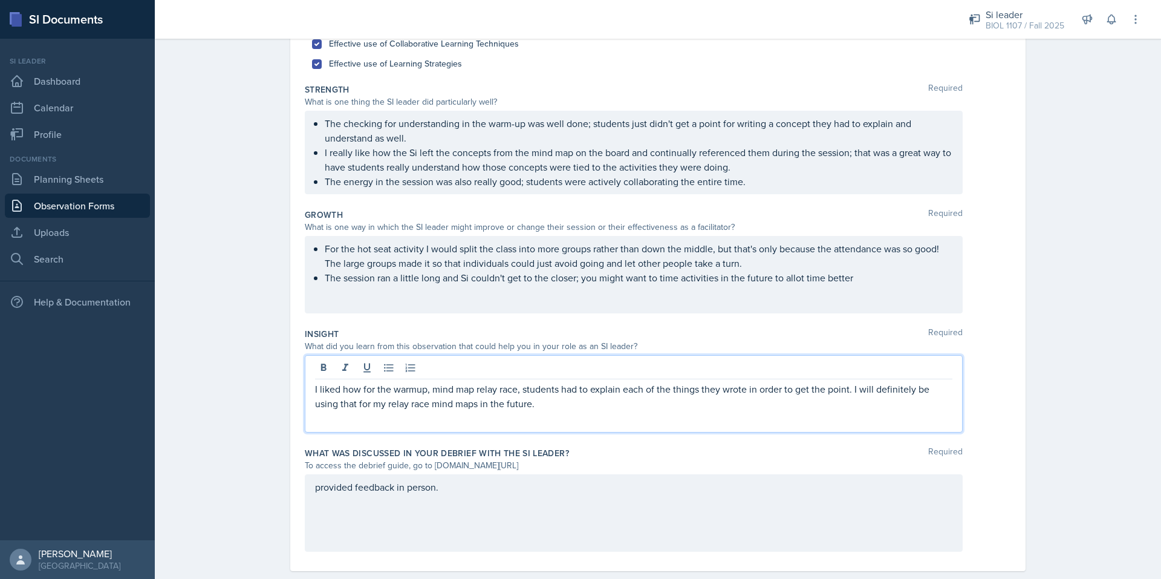
scroll to position [197, 0]
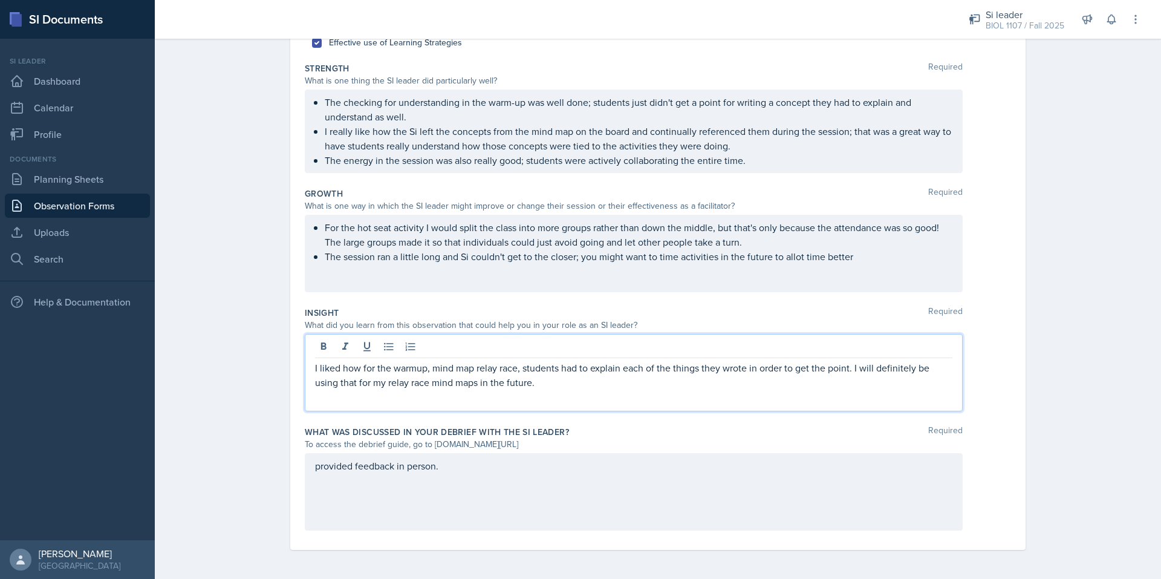
click at [309, 369] on div "I liked how for the warmup, mind map relay race, students had to explain each o…" at bounding box center [634, 372] width 658 height 77
click at [329, 375] on p "I liked how for the warmup, mind map relay race, students had to explain each o…" at bounding box center [633, 374] width 637 height 29
click at [384, 350] on icon at bounding box center [388, 347] width 9 height 8
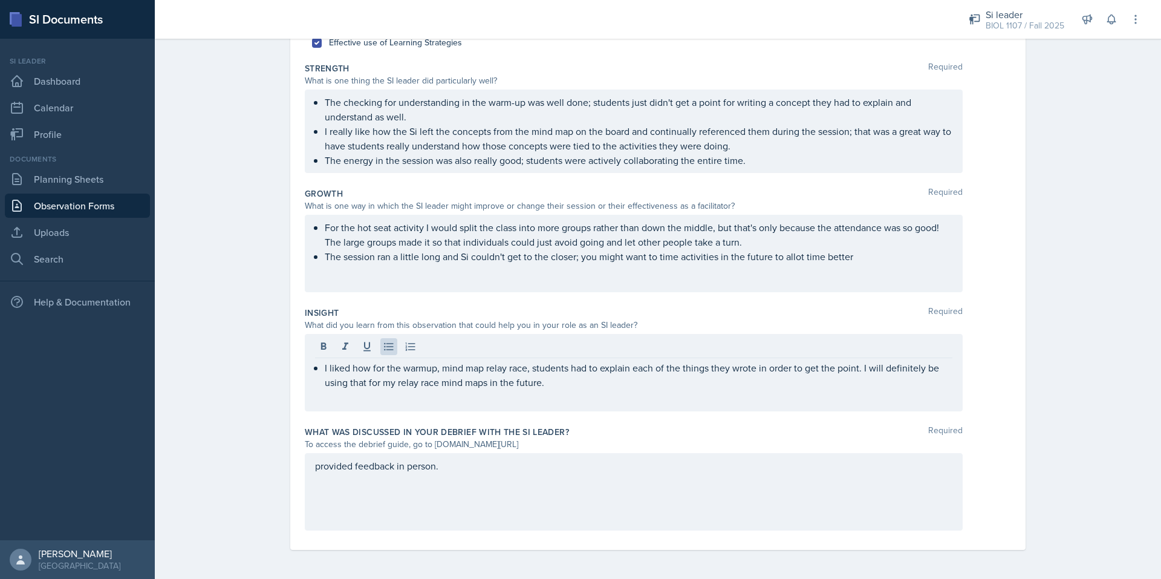
click at [613, 397] on div "I liked how for the warmup, mind map relay race, students had to explain each o…" at bounding box center [634, 372] width 658 height 77
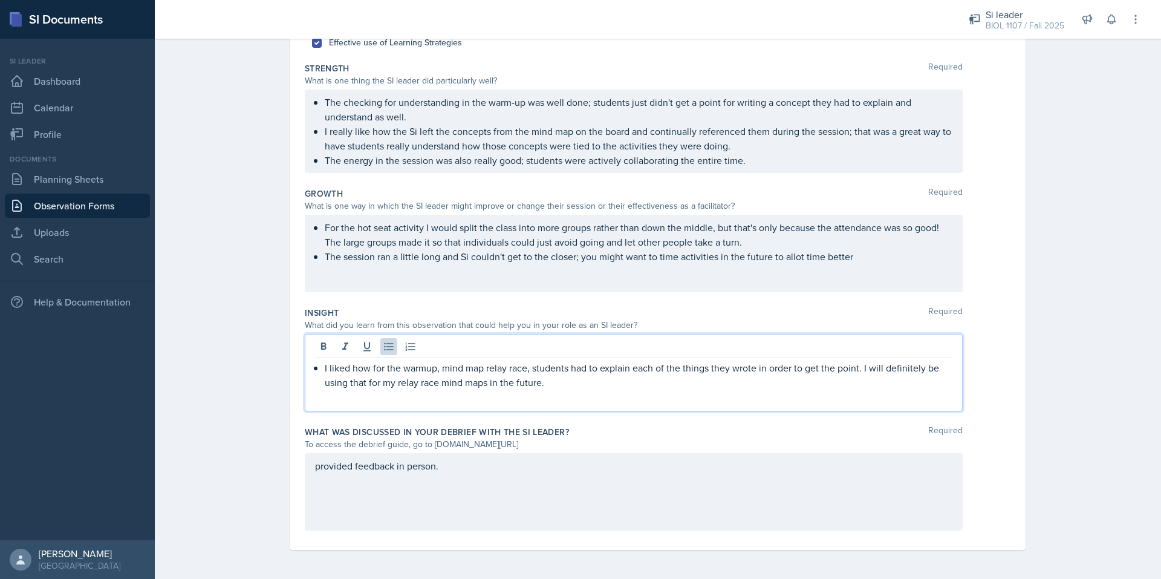
click at [588, 382] on p "I liked how for the warmup, mind map relay race, students had to explain each o…" at bounding box center [639, 374] width 628 height 29
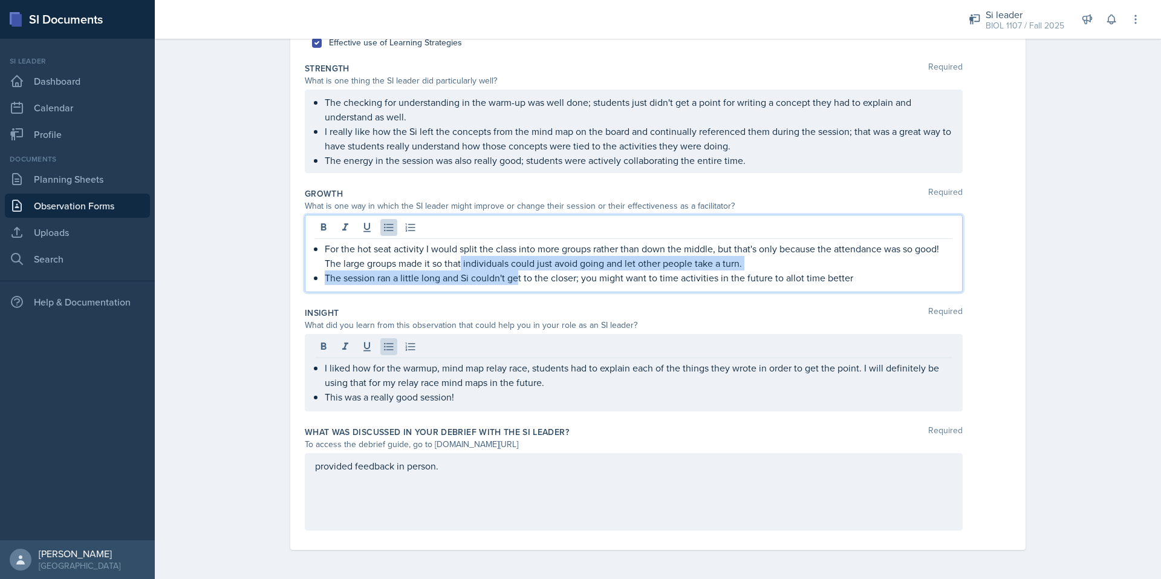
drag, startPoint x: 457, startPoint y: 257, endPoint x: 512, endPoint y: 281, distance: 59.9
click at [512, 281] on p "The session ran a little long and Si couldn't get to the closer; you might want…" at bounding box center [639, 277] width 628 height 15
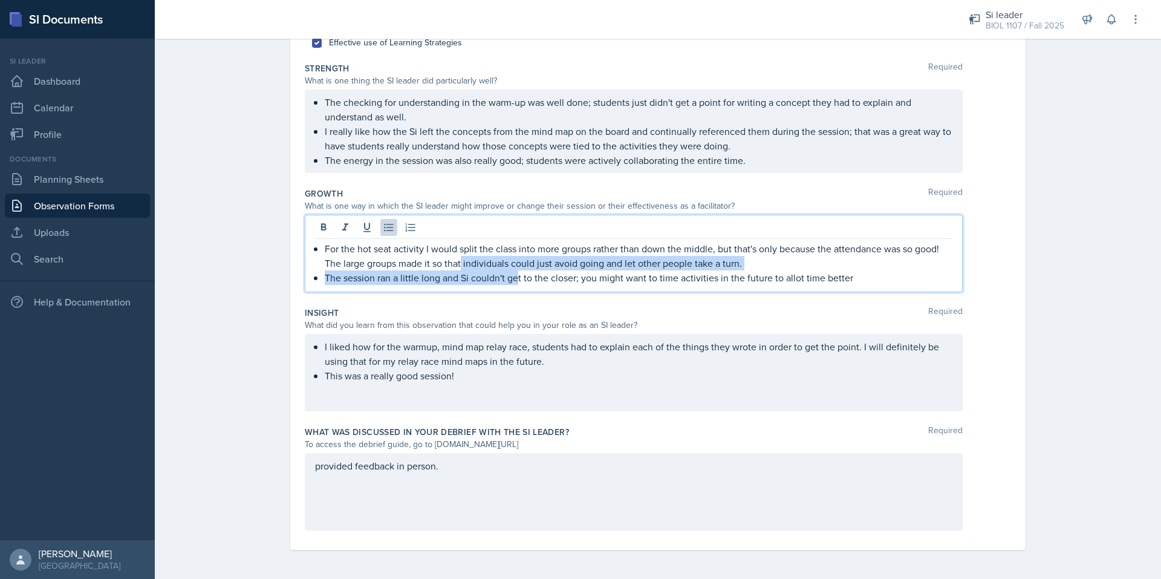
click at [512, 281] on p "The session ran a little long and Si couldn't get to the closer; you might want…" at bounding box center [639, 277] width 628 height 15
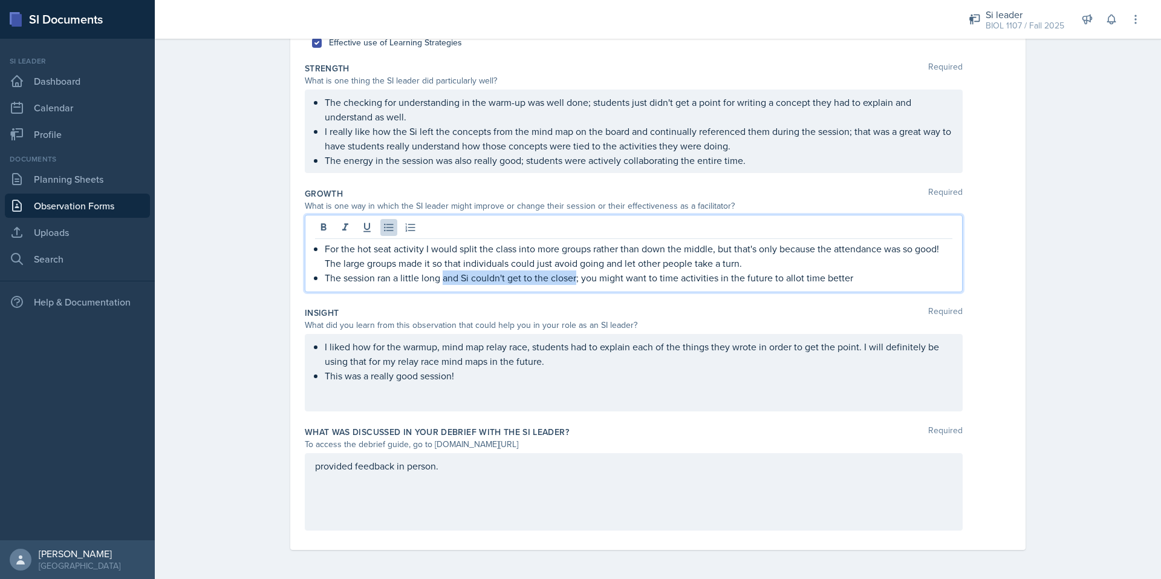
drag, startPoint x: 439, startPoint y: 277, endPoint x: 571, endPoint y: 288, distance: 132.9
click at [571, 288] on div "For the hot seat activity I would split the class into more groups rather than …" at bounding box center [634, 253] width 658 height 77
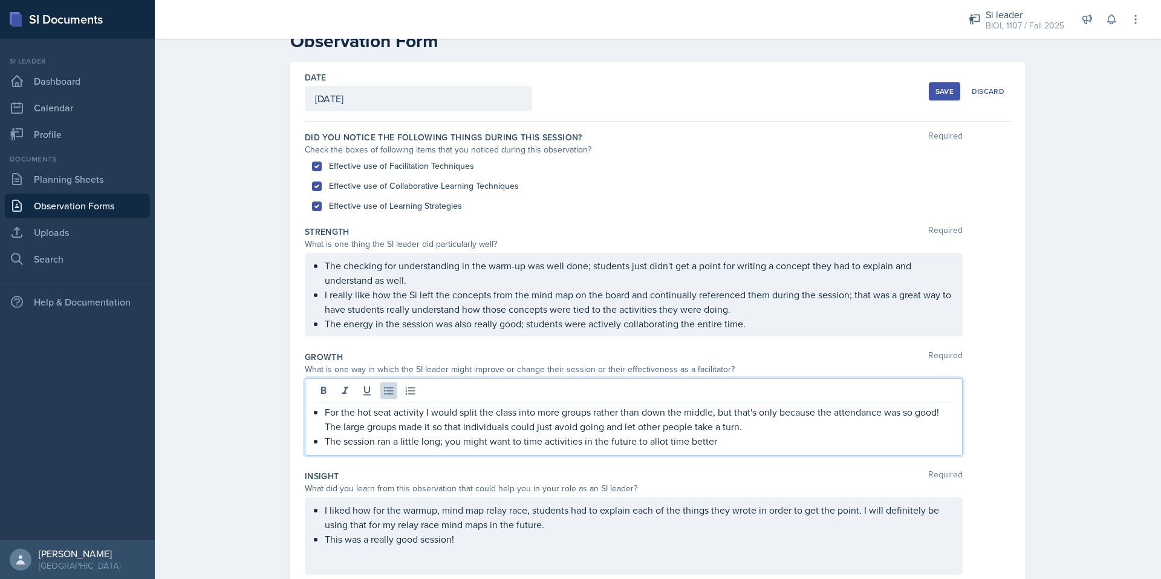
scroll to position [0, 0]
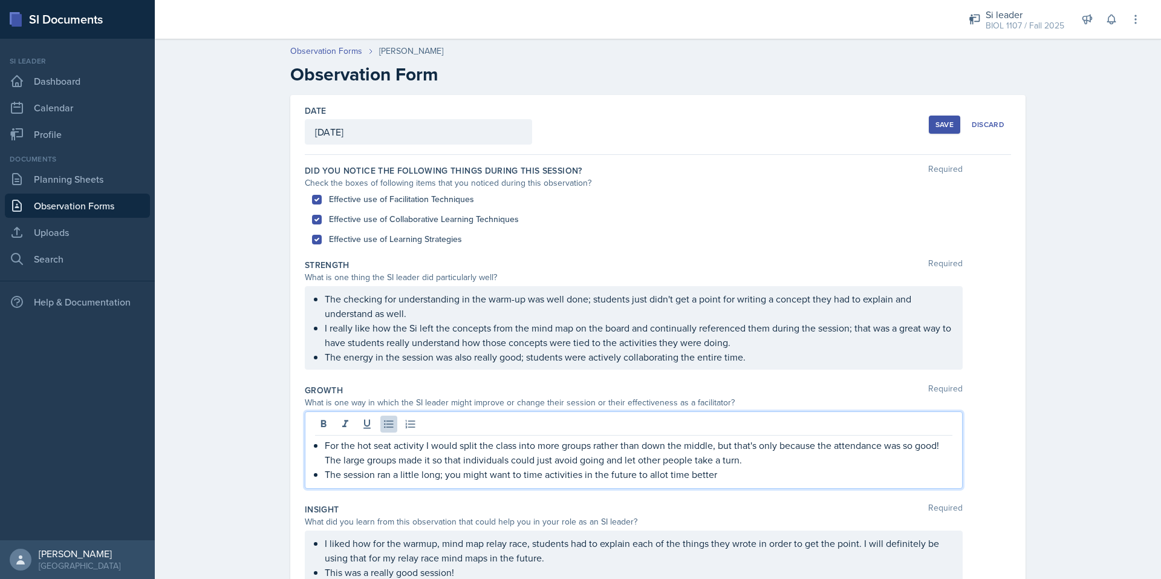
click at [936, 129] on button "Save" at bounding box center [944, 124] width 31 height 18
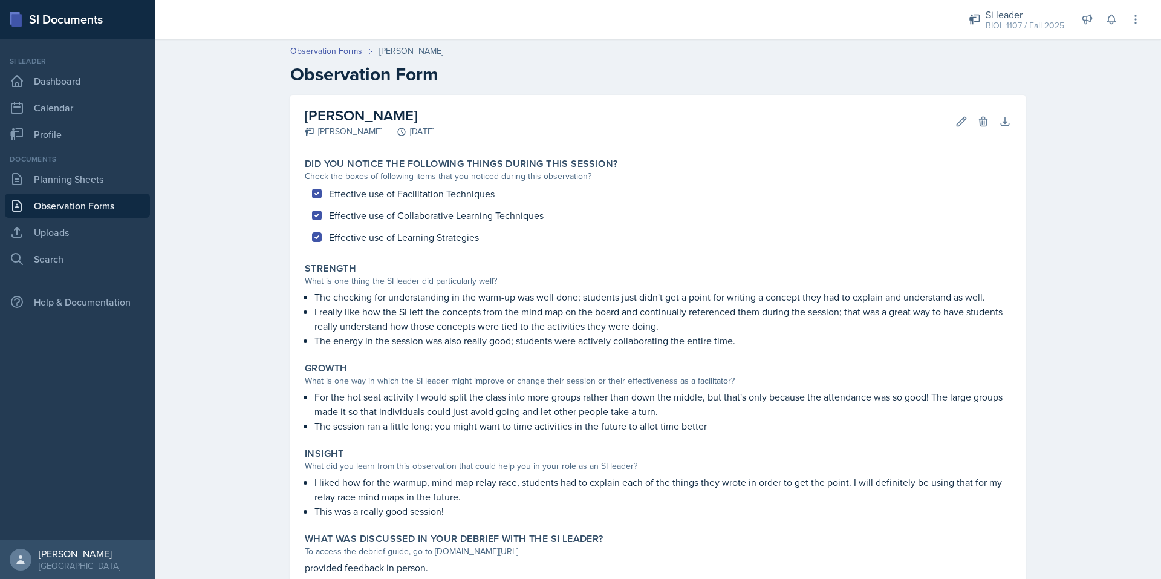
scroll to position [79, 0]
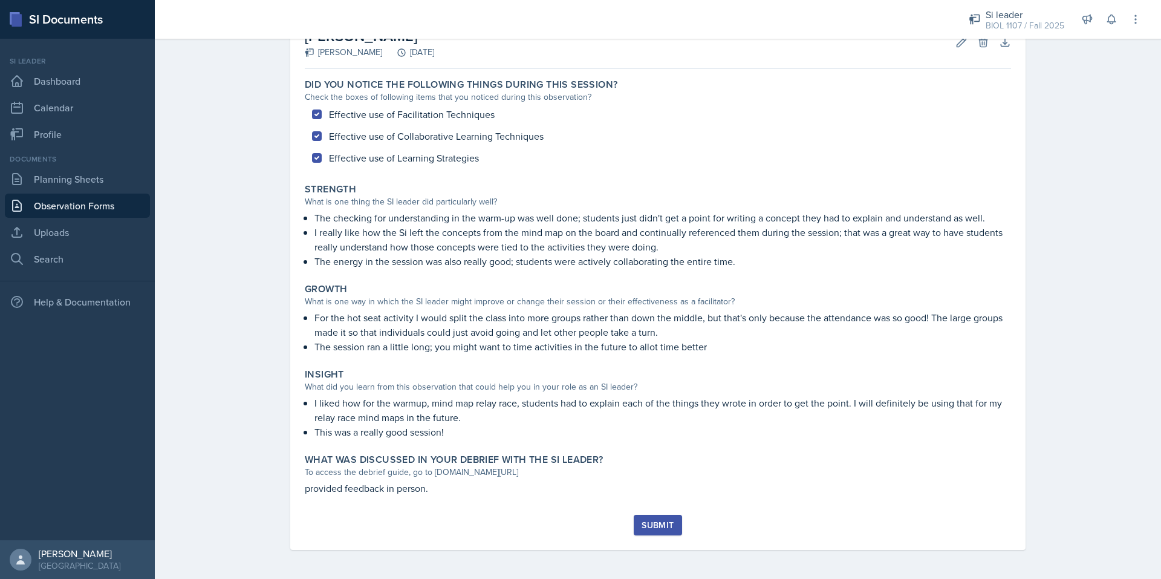
click at [654, 522] on div "Submit" at bounding box center [658, 525] width 32 height 10
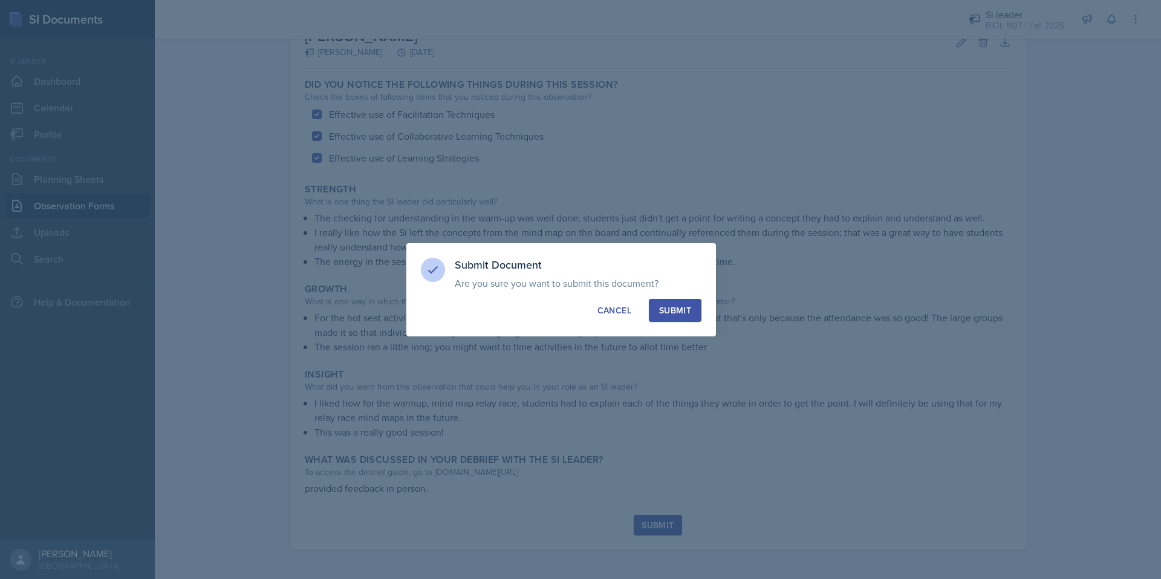
click at [674, 309] on div "Submit" at bounding box center [675, 310] width 32 height 12
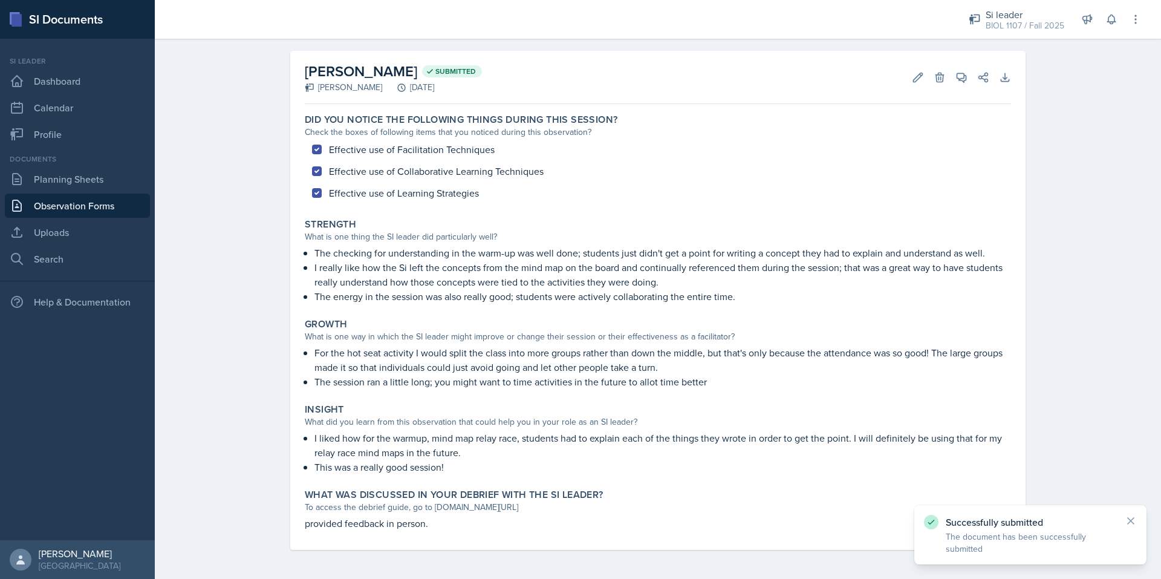
scroll to position [44, 0]
